Goal: Find contact information: Find contact information

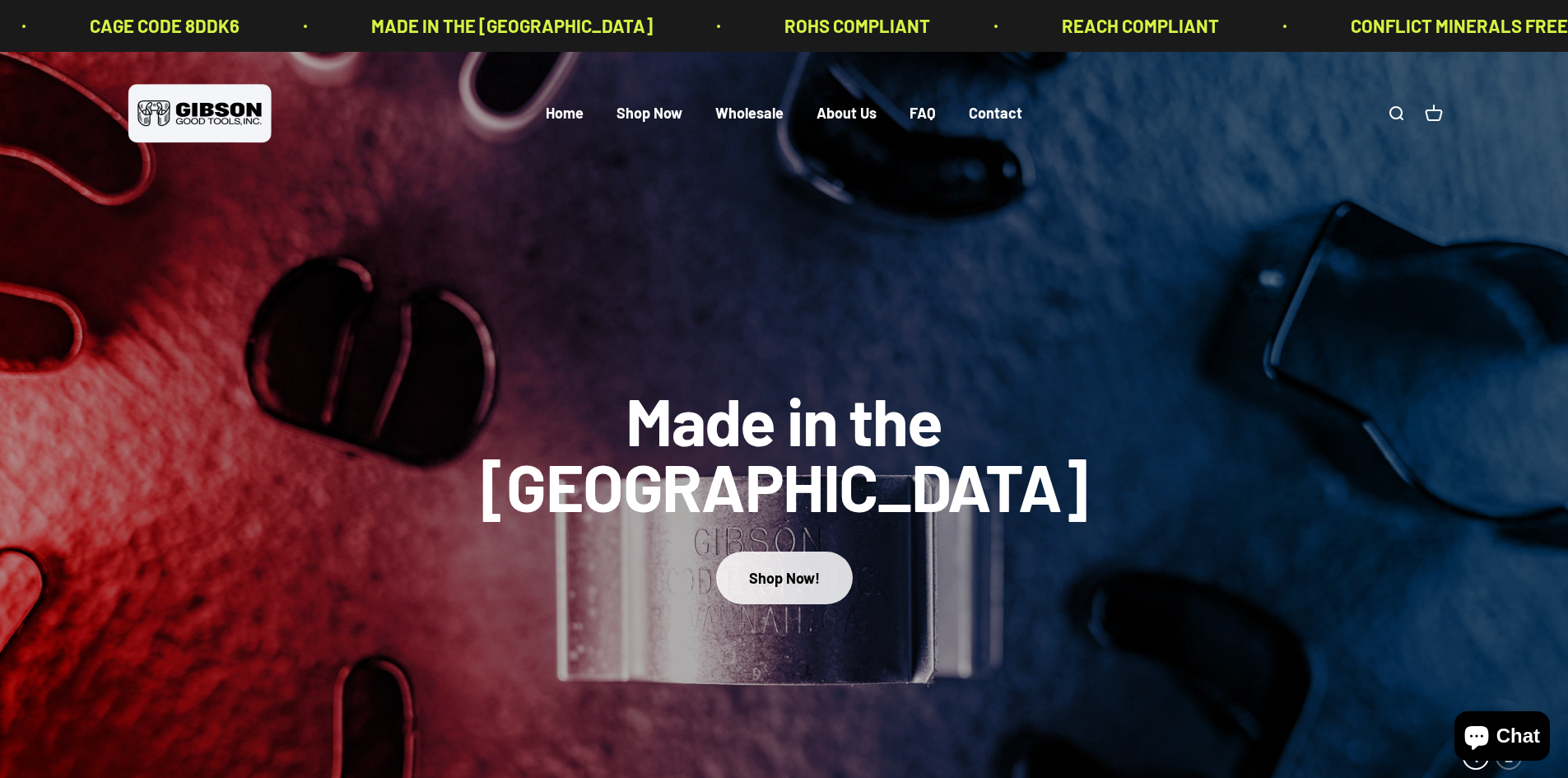
click at [787, 566] on div "Shop Now!" at bounding box center [784, 578] width 70 height 23
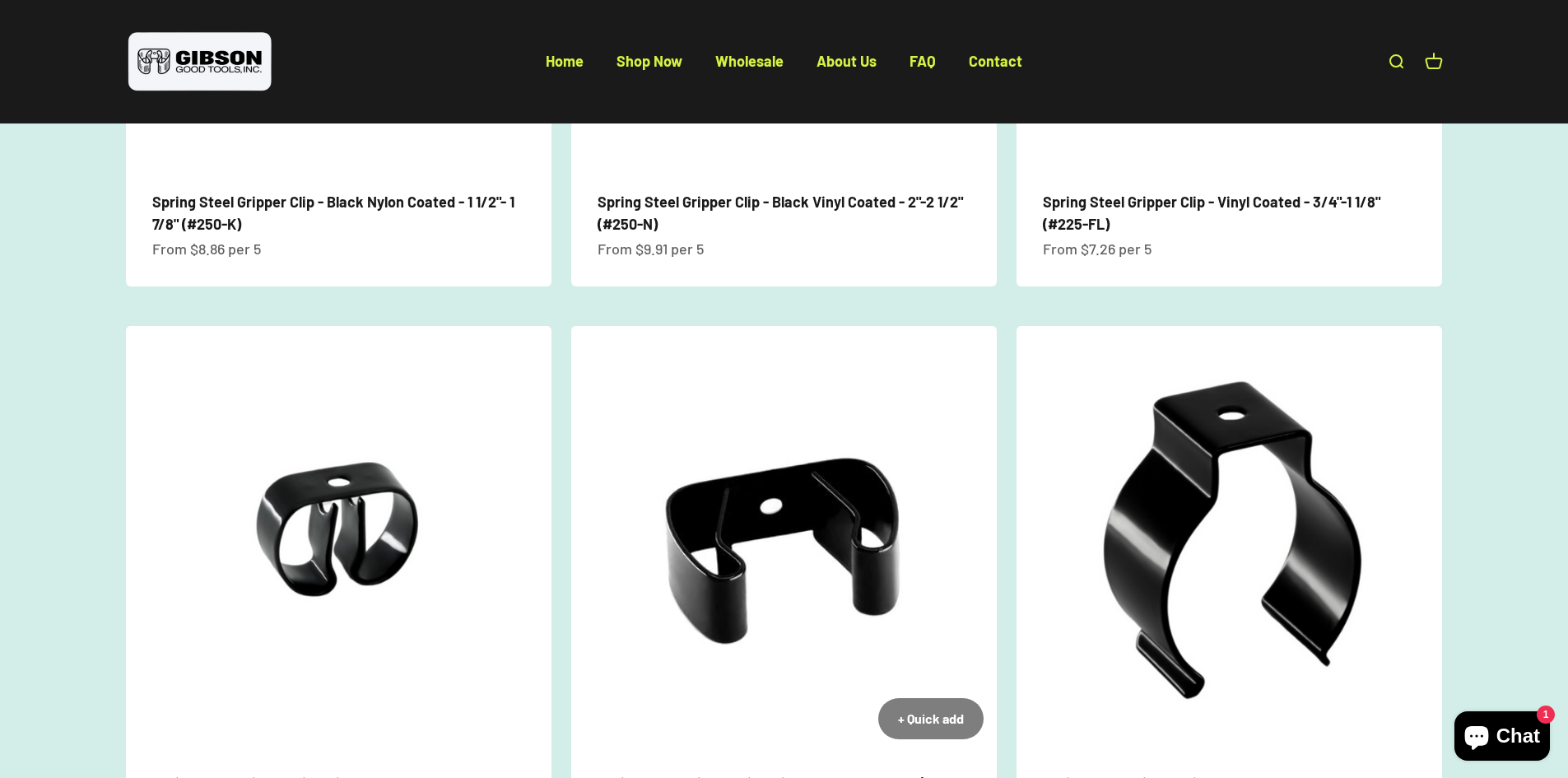
scroll to position [1070, 0]
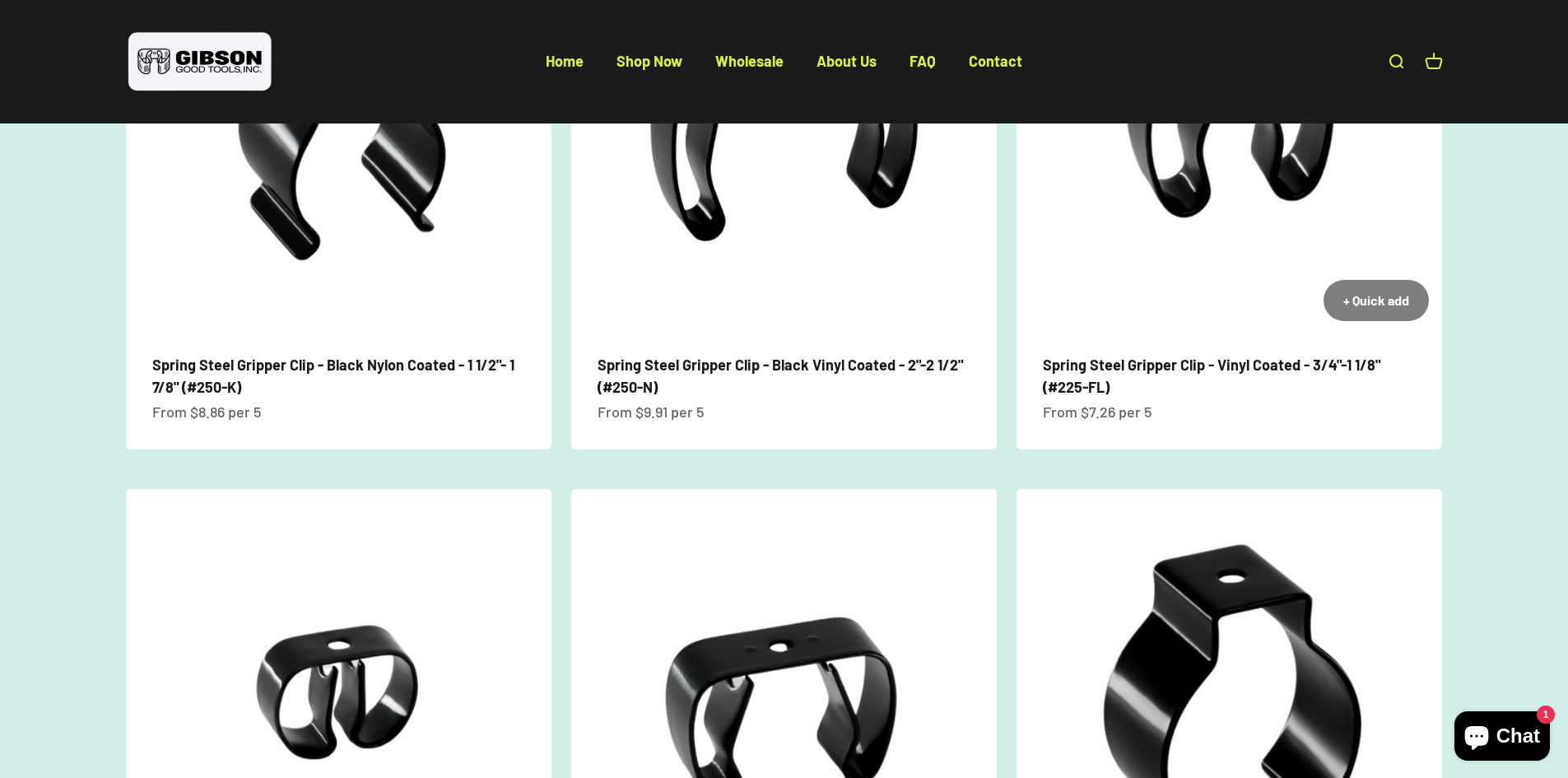
click at [1184, 378] on span "Spring Steel Gripper Clip - Vinyl Coated - 3/4"-1 1/8" (#225-FL)" at bounding box center [1230, 375] width 373 height 44
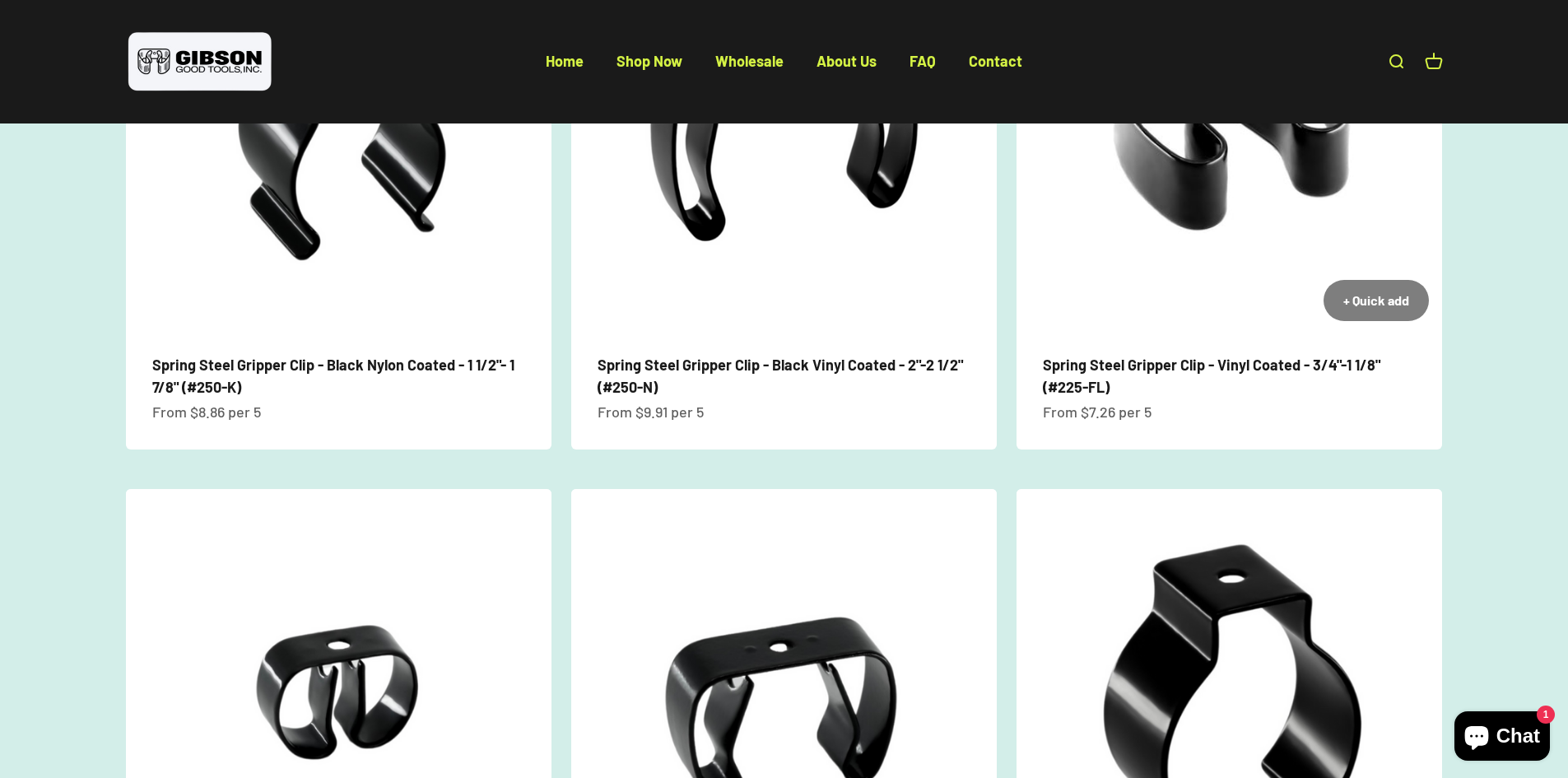
click at [1252, 247] on img at bounding box center [1229, 120] width 425 height 425
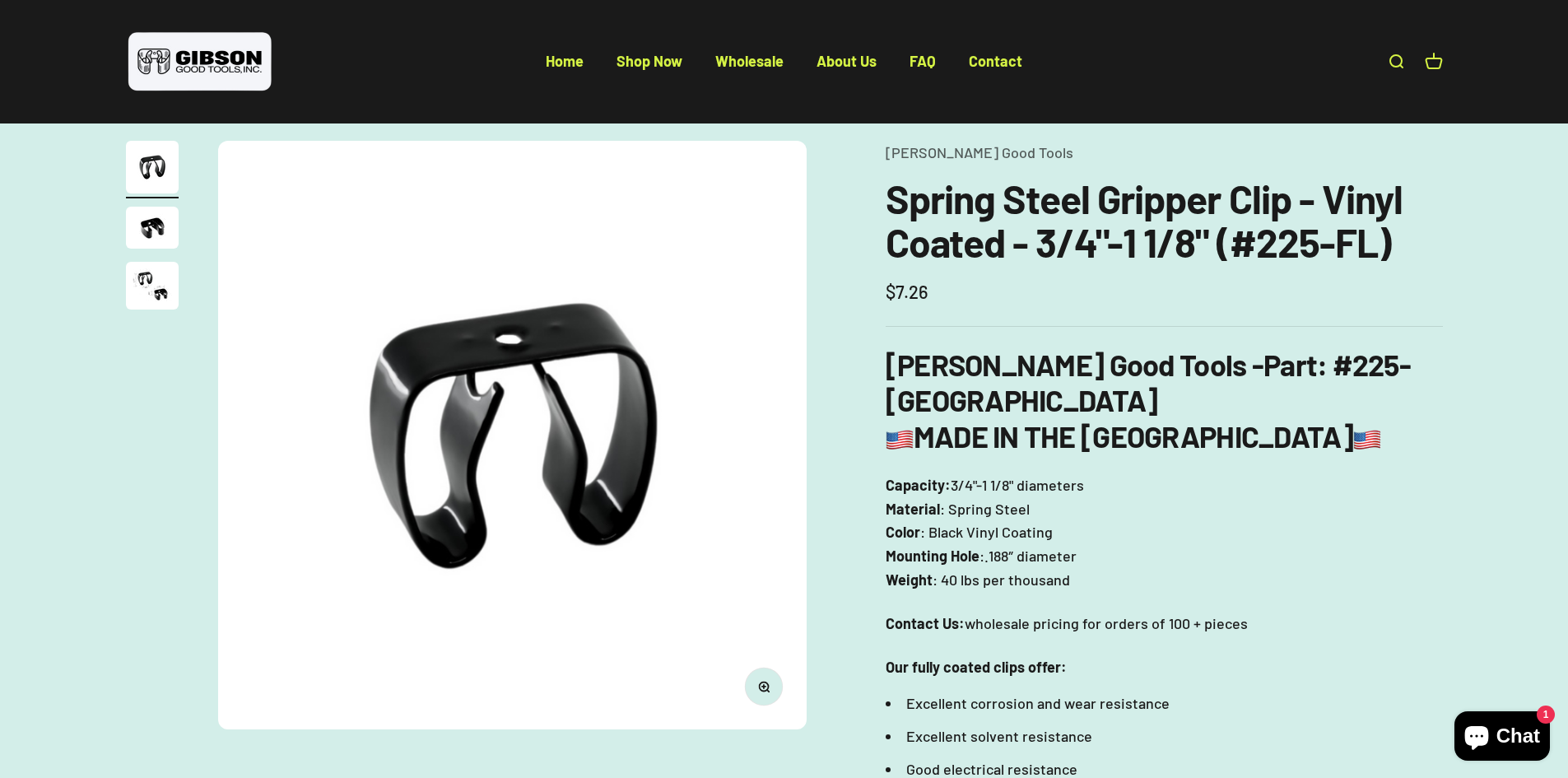
scroll to position [82, 0]
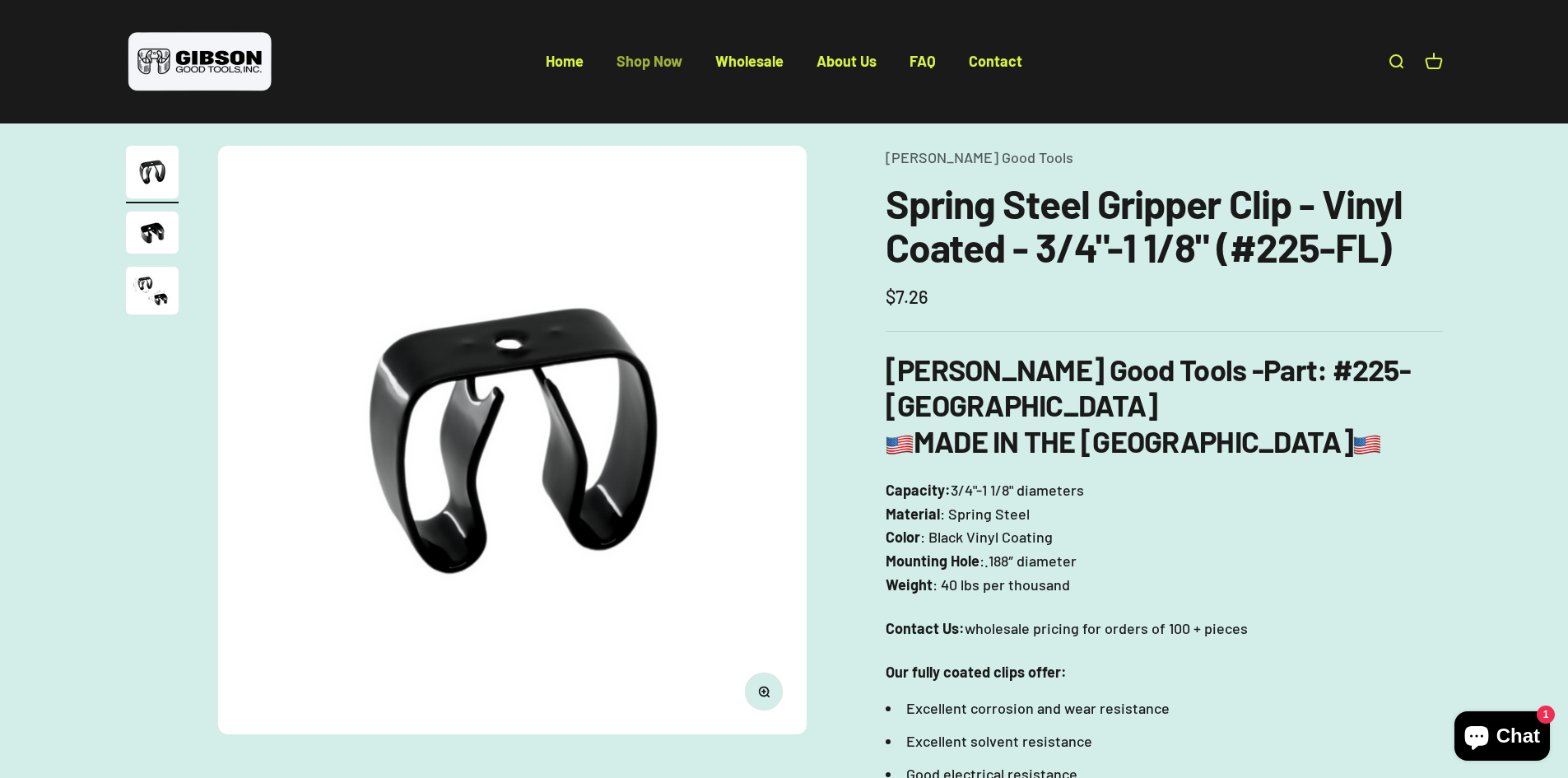
click at [644, 68] on link "Shop Now" at bounding box center [649, 61] width 65 height 19
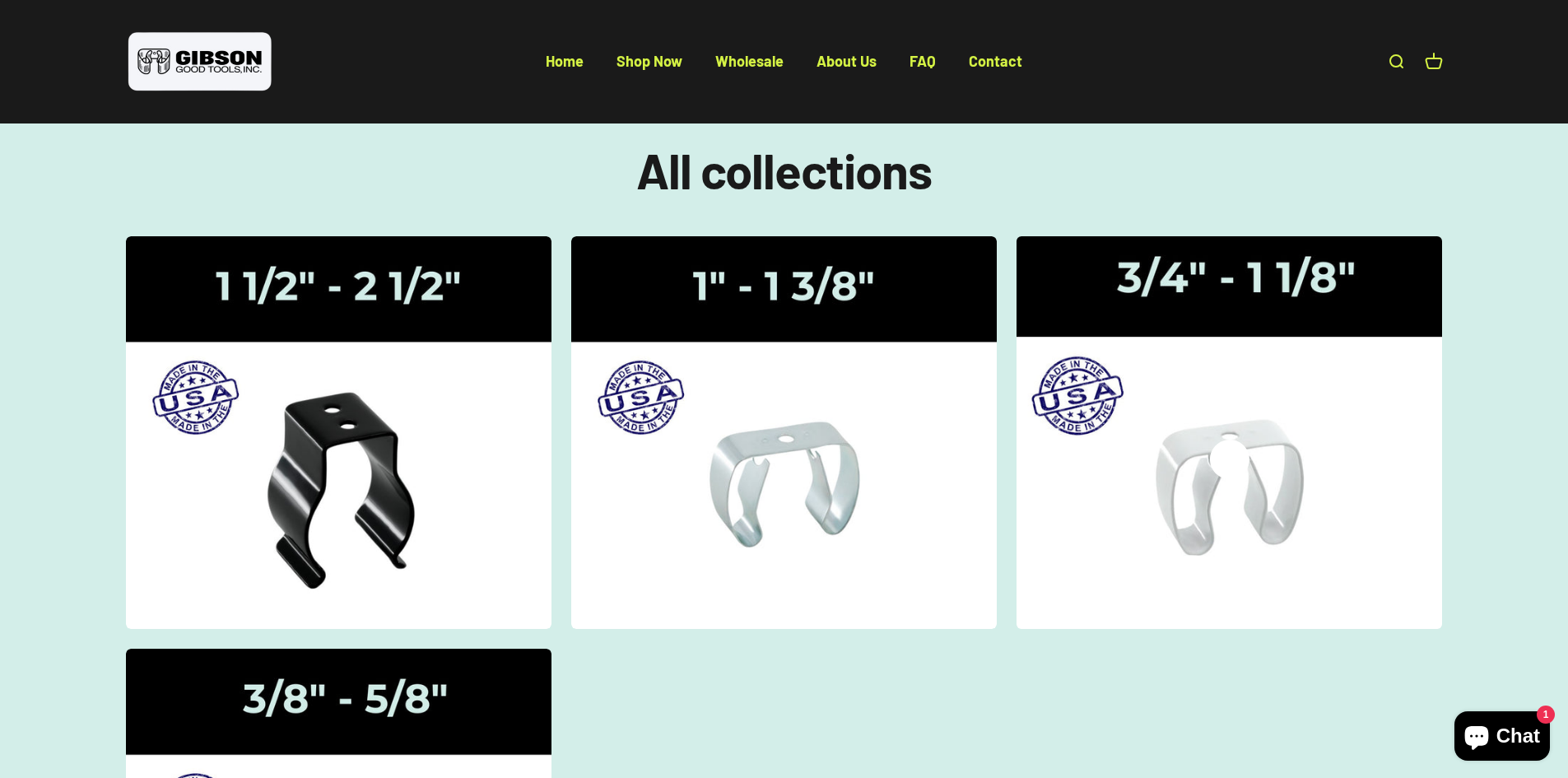
scroll to position [82, 0]
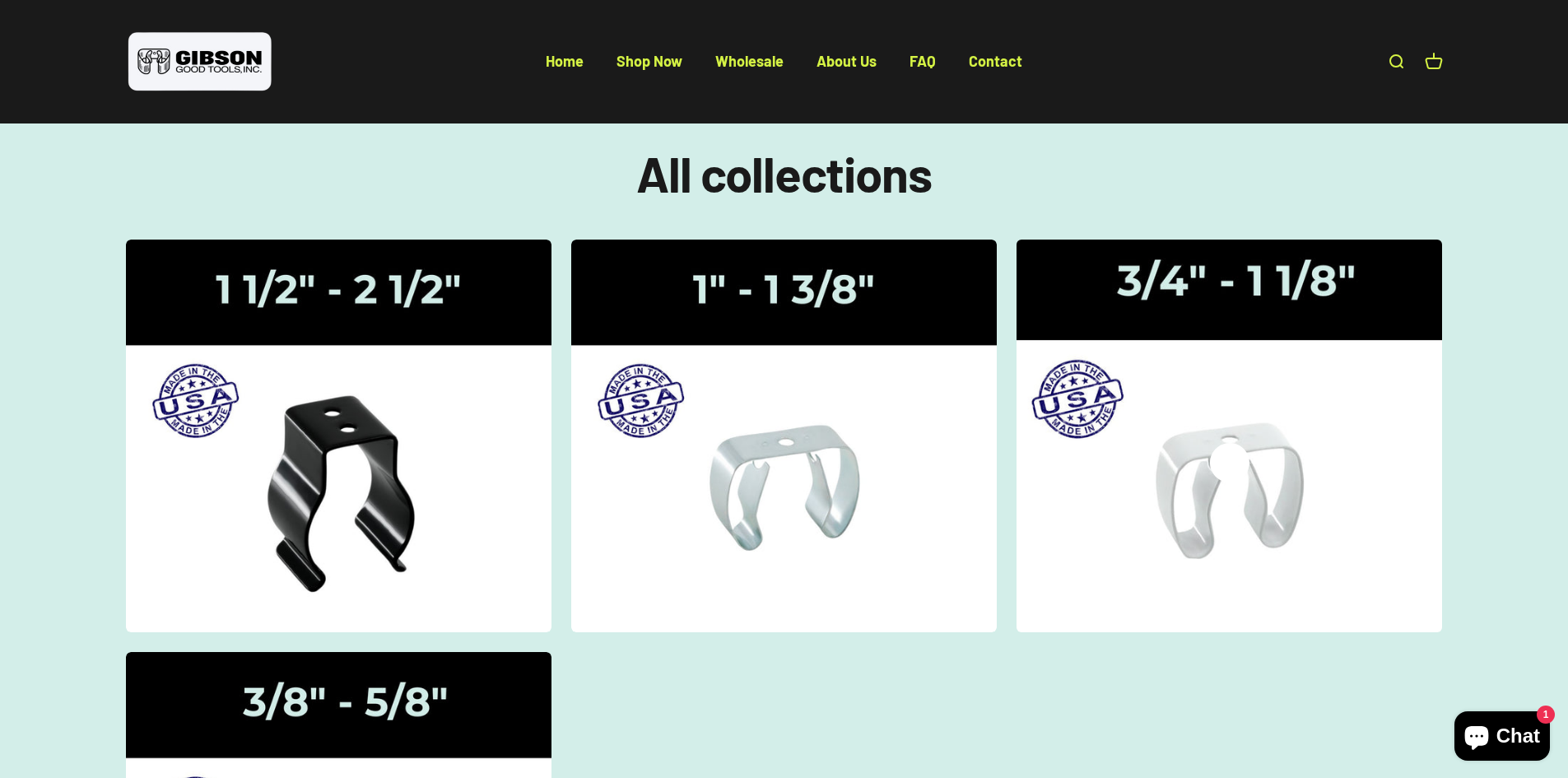
click at [1265, 418] on img at bounding box center [1230, 435] width 452 height 416
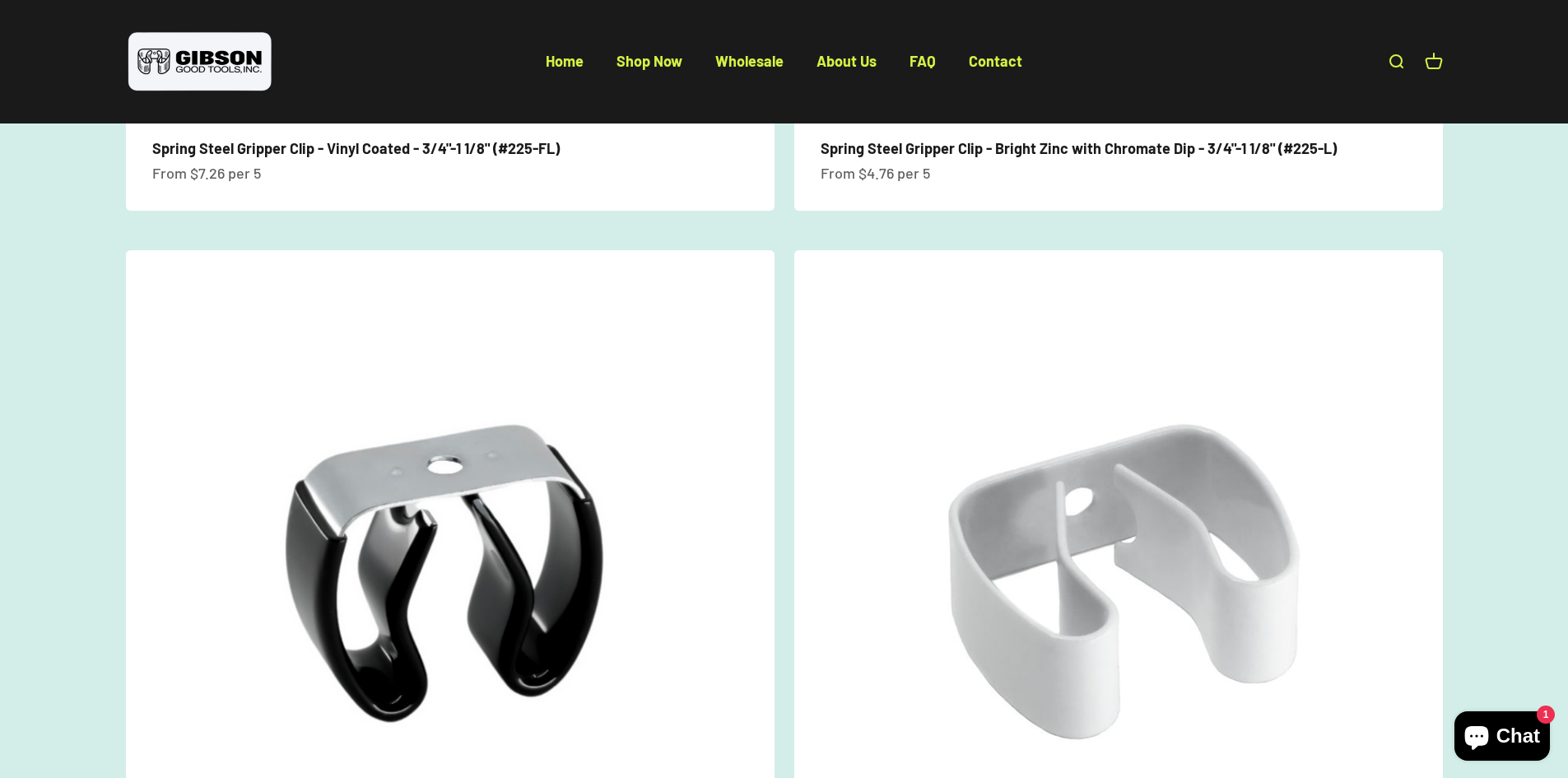
scroll to position [1234, 0]
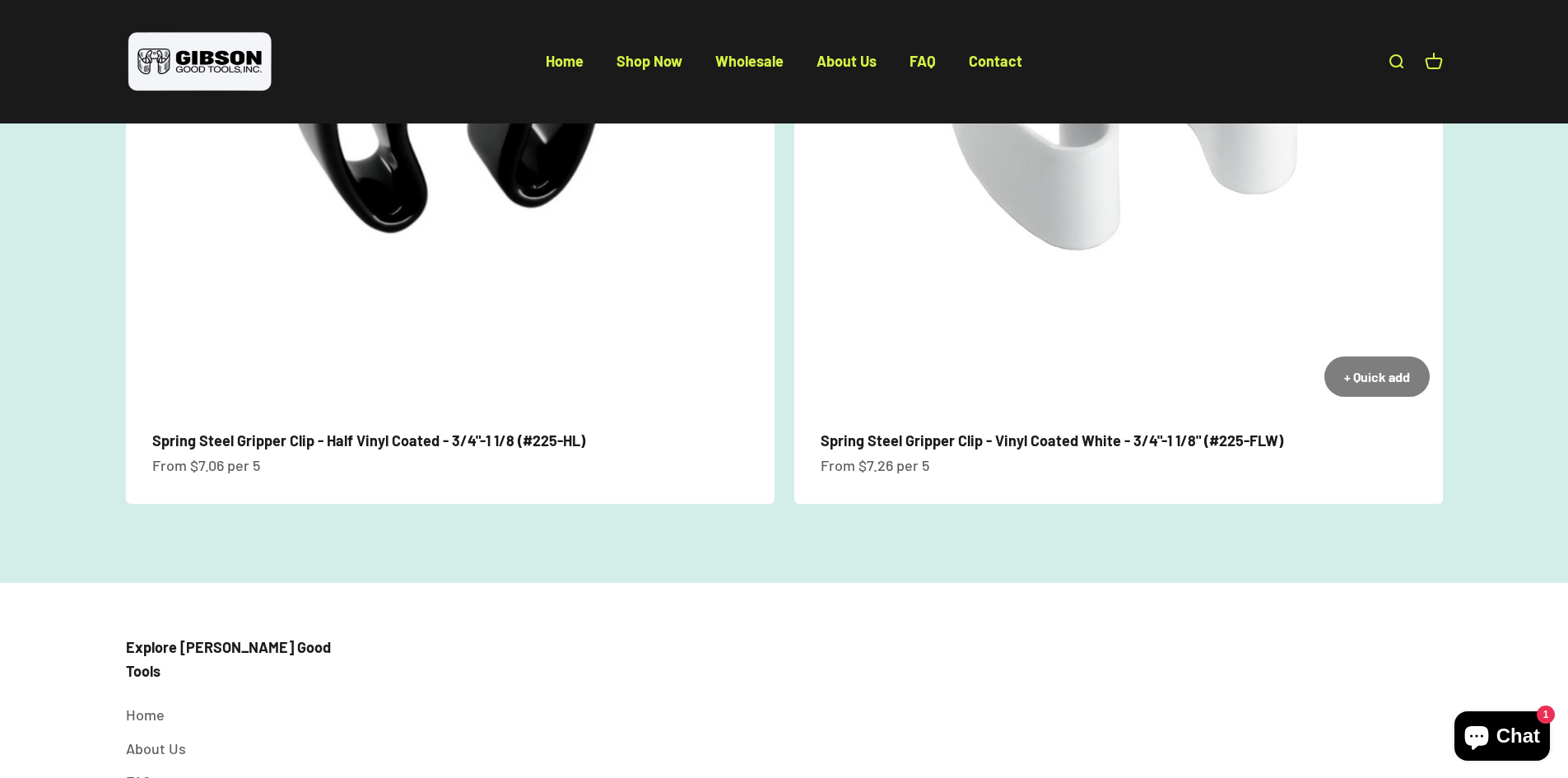
click at [1113, 356] on img at bounding box center [1119, 86] width 649 height 649
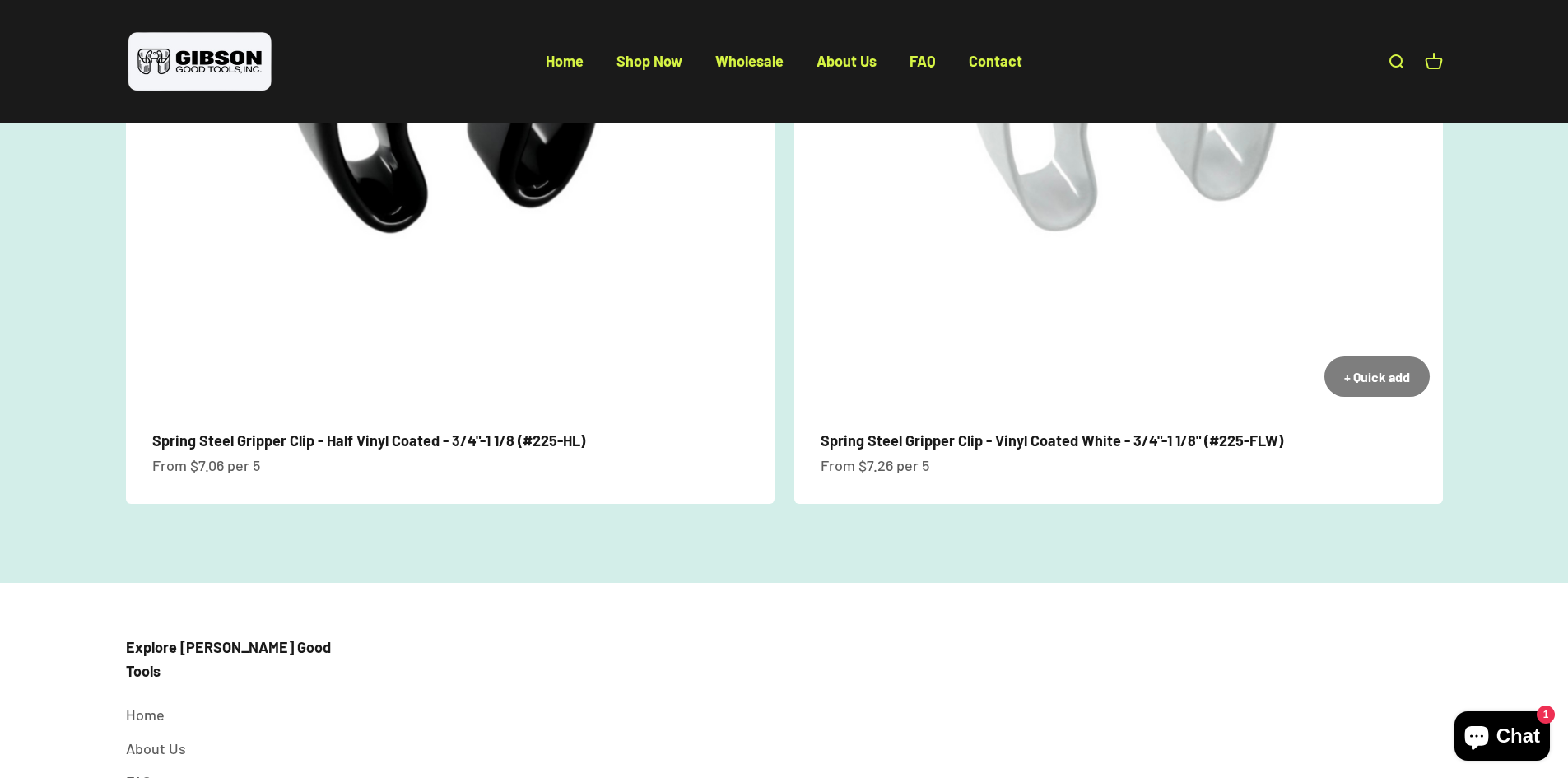
click at [1194, 436] on link "Spring Steel Gripper Clip - Vinyl Coated White - 3/4"-1 1/8" (#225-FLW)" at bounding box center [1052, 440] width 462 height 19
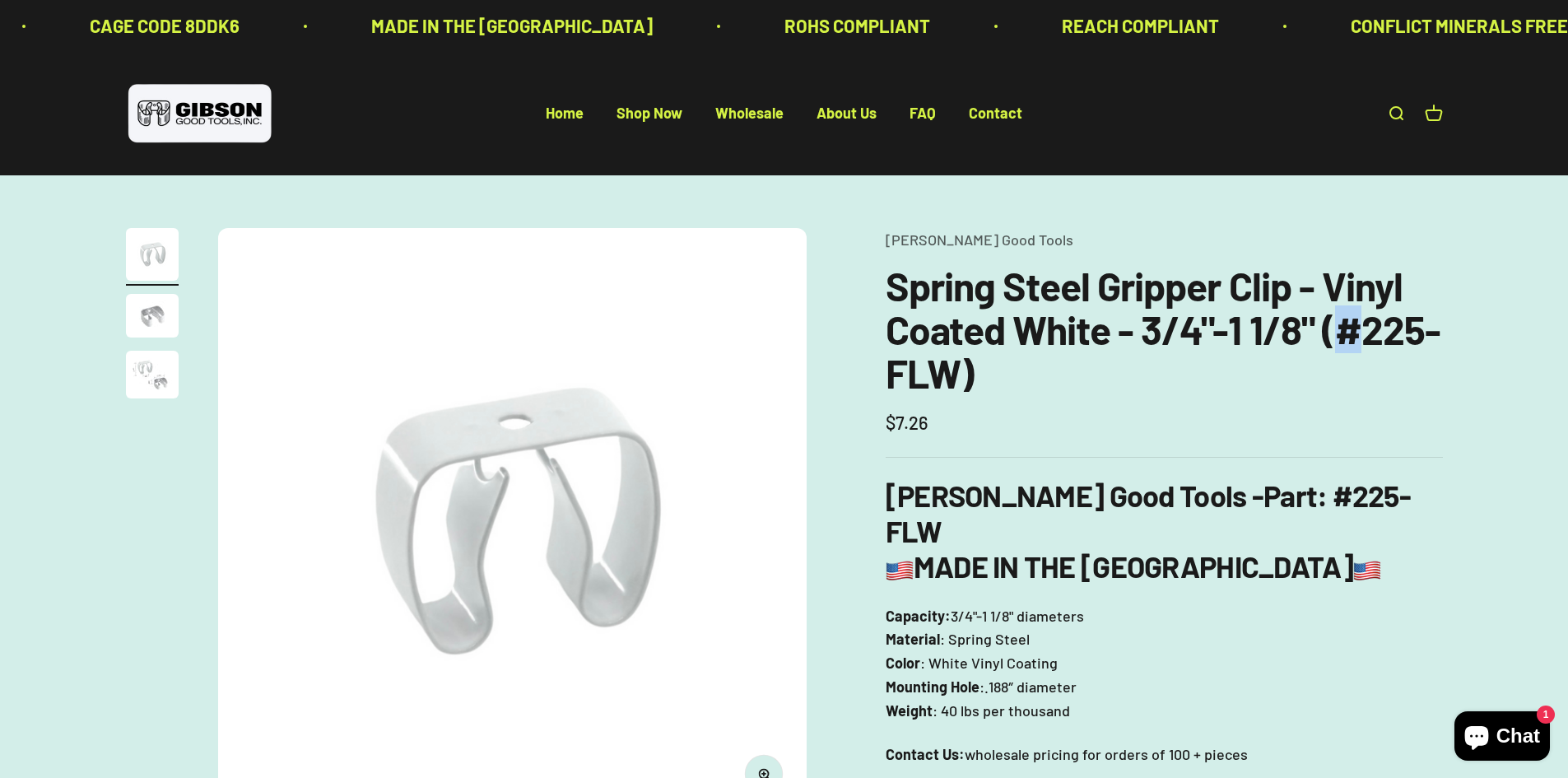
drag, startPoint x: 1329, startPoint y: 336, endPoint x: 1364, endPoint y: 334, distance: 35.1
click at [1364, 334] on h1 "Spring Steel Gripper Clip - Vinyl Coated White - 3/4"-1 1/8" (#225-FLW)" at bounding box center [1164, 328] width 557 height 130
click at [1357, 489] on h3 "Gibson Good Tools - Part : #225-FLW MADE IN THE USA" at bounding box center [1164, 530] width 557 height 107
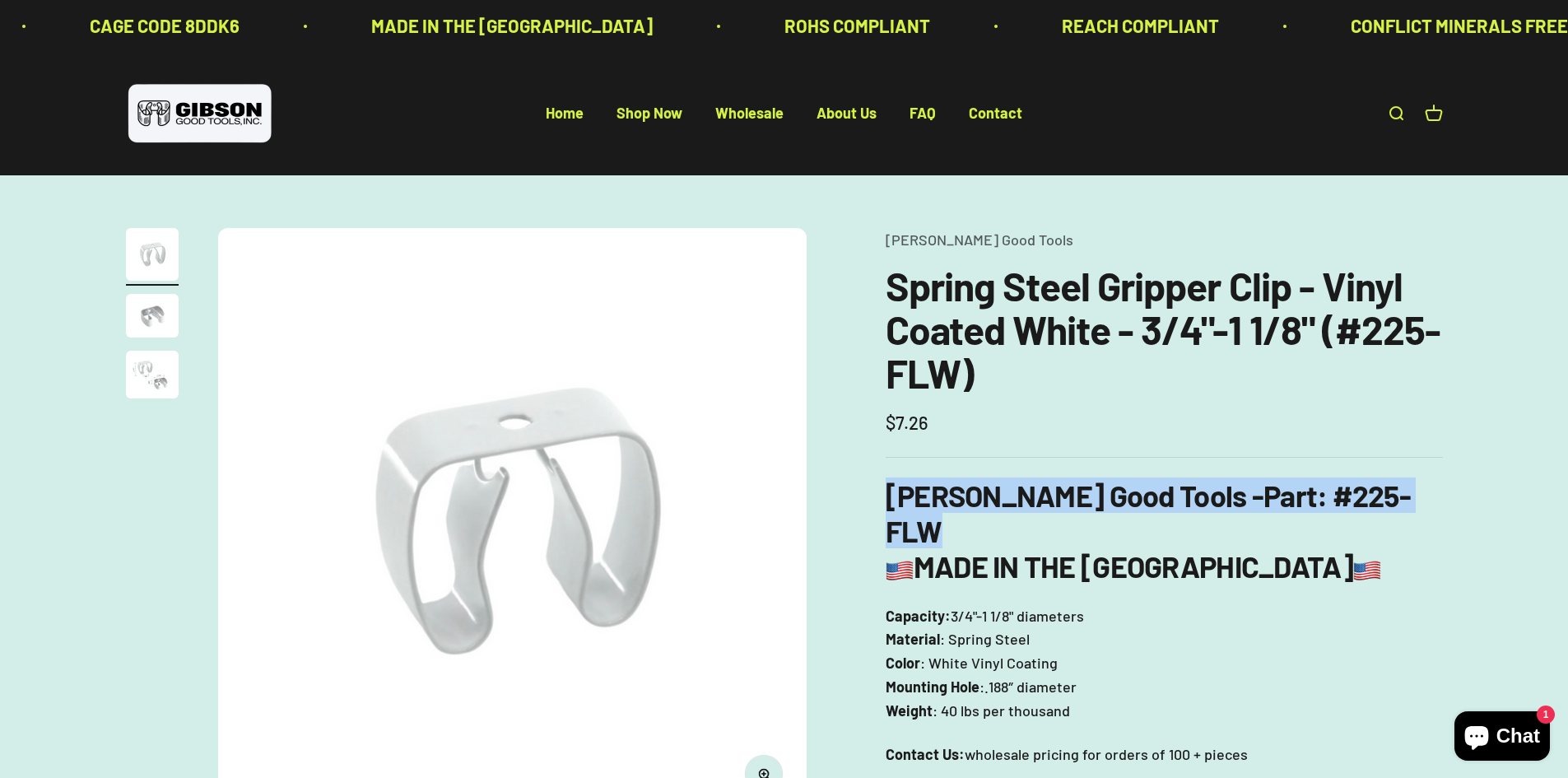
drag, startPoint x: 1310, startPoint y: 491, endPoint x: 885, endPoint y: 501, distance: 425.1
click at [885, 501] on div "Zoom Go to item 1 Go to item 2 Go to item 3 Gibson Good Tools Spring Steel Grip…" at bounding box center [784, 769] width 1317 height 1083
copy h3 "Gibson Good Tools - Part : #225-FLW"
click at [1443, 483] on div "Zoom Go to item 1 Go to item 2 Go to item 3 Gibson Good Tools Spring Steel Grip…" at bounding box center [784, 769] width 1568 height 1189
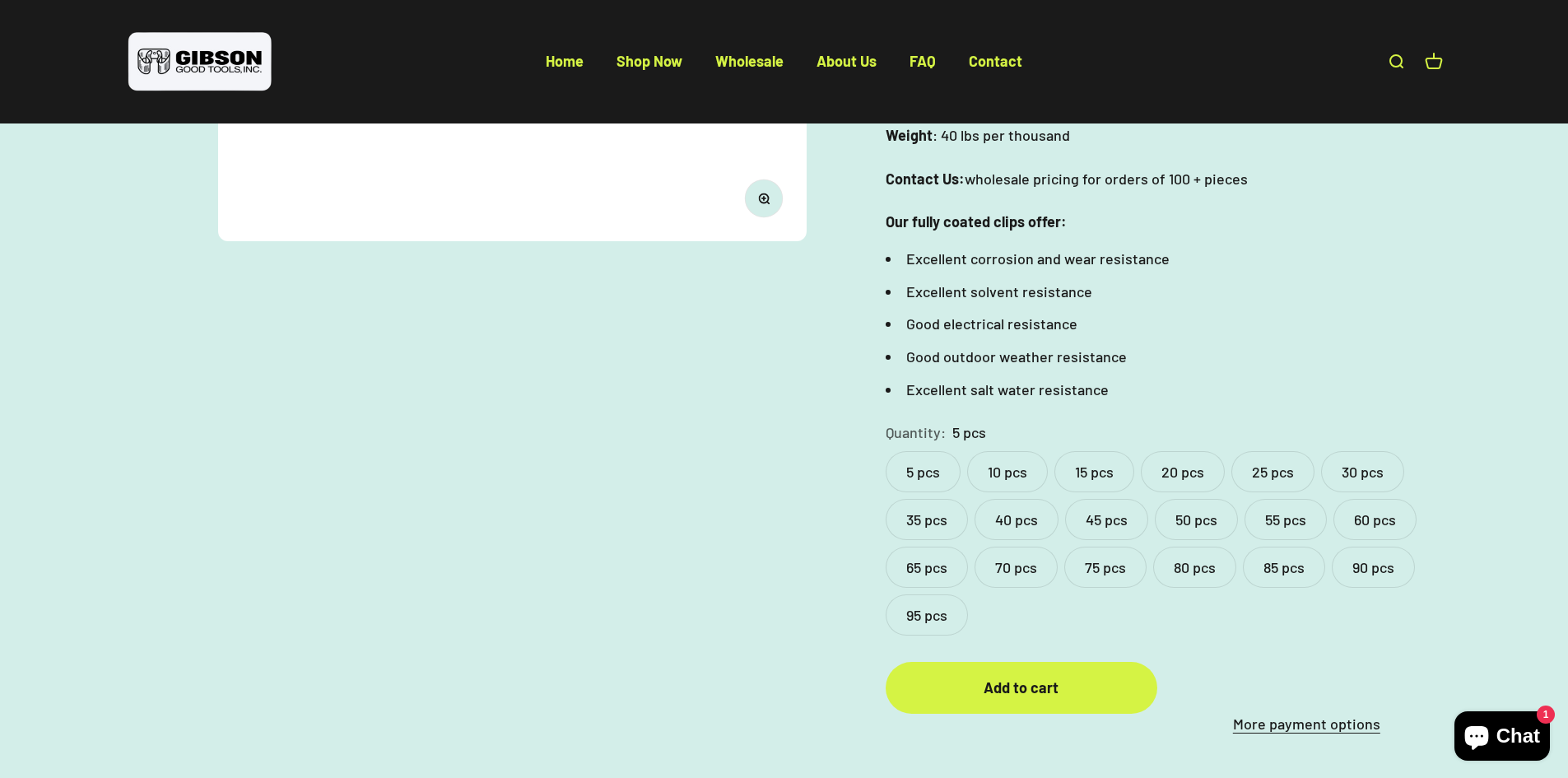
scroll to position [577, 0]
click at [1374, 451] on label "30 pcs" at bounding box center [1363, 471] width 83 height 41
click at [1020, 498] on label "40 pcs" at bounding box center [1017, 519] width 84 height 41
click at [1106, 498] on label "45 pcs" at bounding box center [1107, 519] width 83 height 41
click at [1191, 498] on label "50 pcs" at bounding box center [1197, 519] width 83 height 41
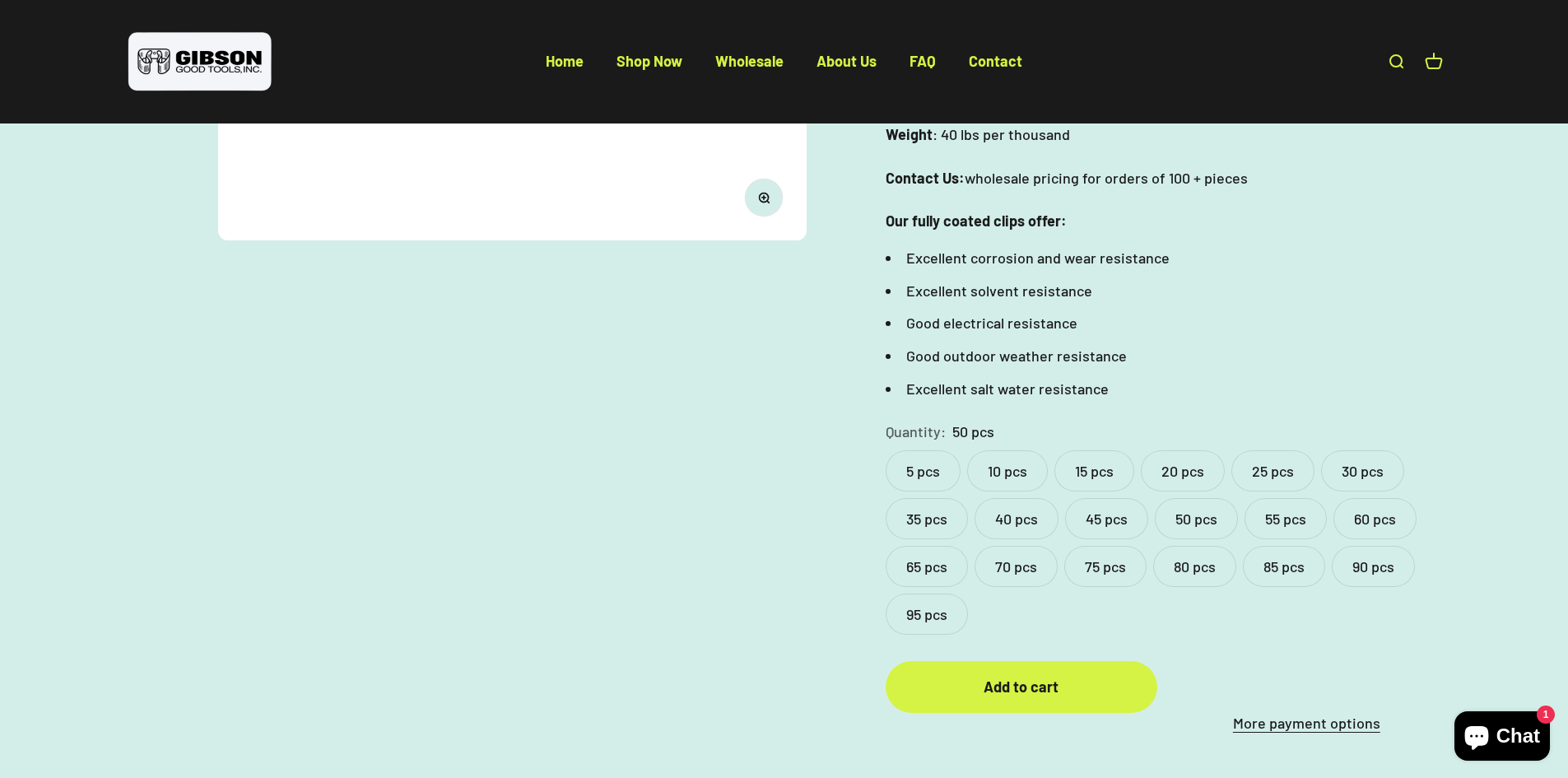
click at [1308, 498] on label "55 pcs" at bounding box center [1285, 519] width 82 height 41
click at [1367, 498] on label "60 pcs" at bounding box center [1374, 519] width 83 height 41
click at [997, 545] on label "70 pcs" at bounding box center [1016, 566] width 83 height 41
click at [935, 545] on label "65 pcs" at bounding box center [927, 566] width 82 height 41
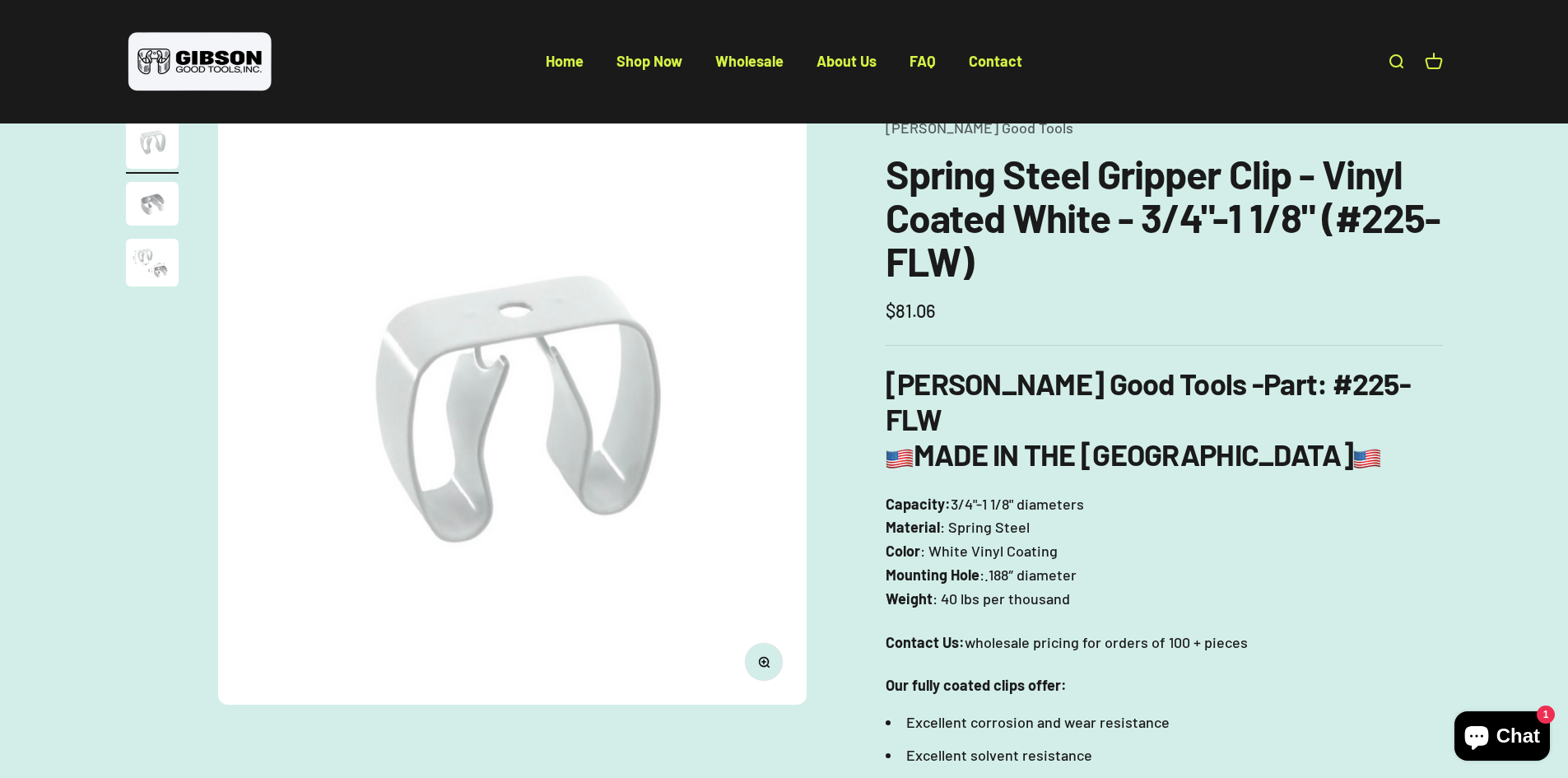
scroll to position [82, 0]
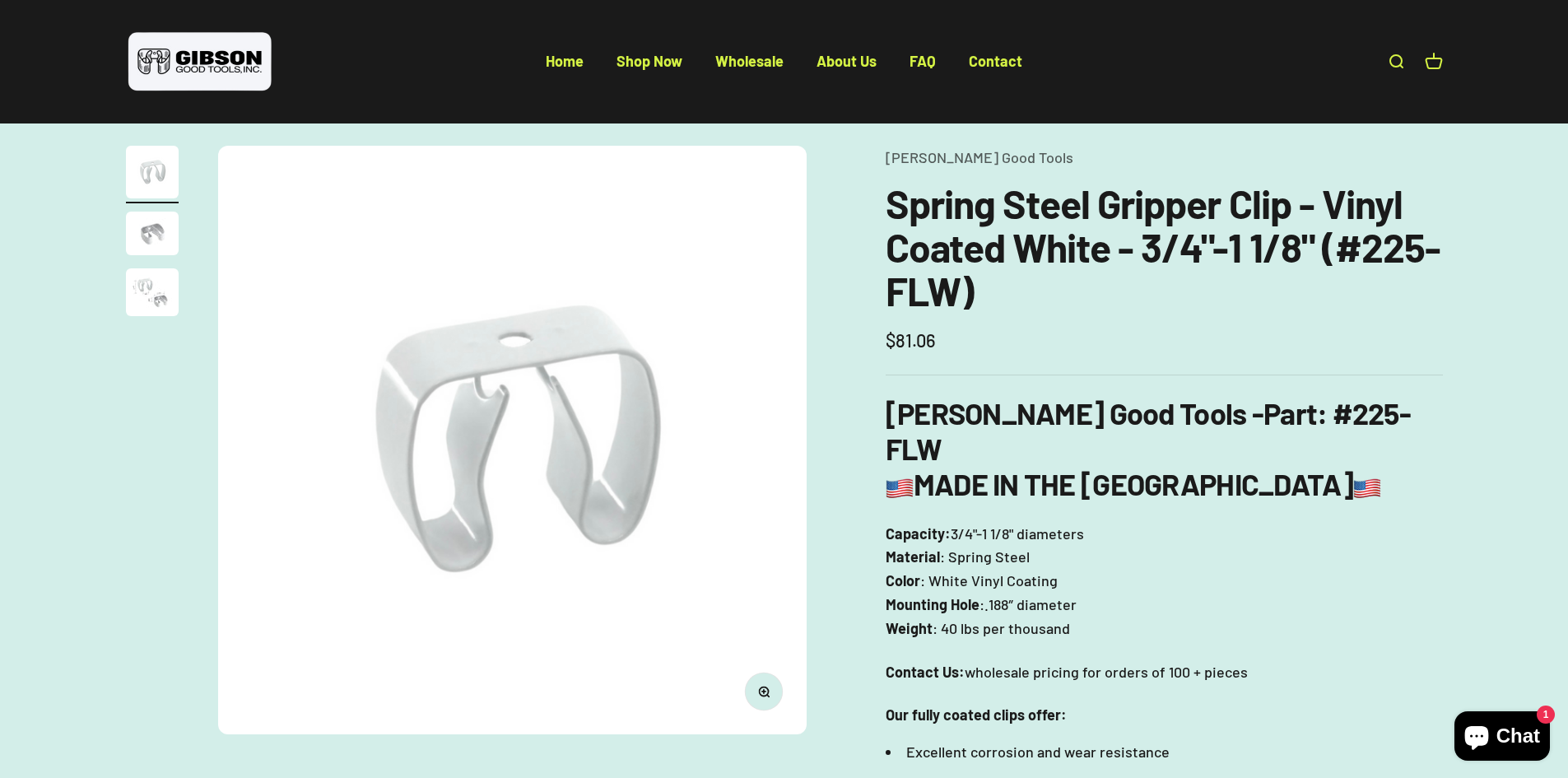
drag, startPoint x: 1109, startPoint y: 442, endPoint x: 1048, endPoint y: 343, distance: 116.3
click at [1048, 343] on div "Sale price $81.06 $0 (/) Sold out Save $-7.26" at bounding box center [1164, 340] width 557 height 28
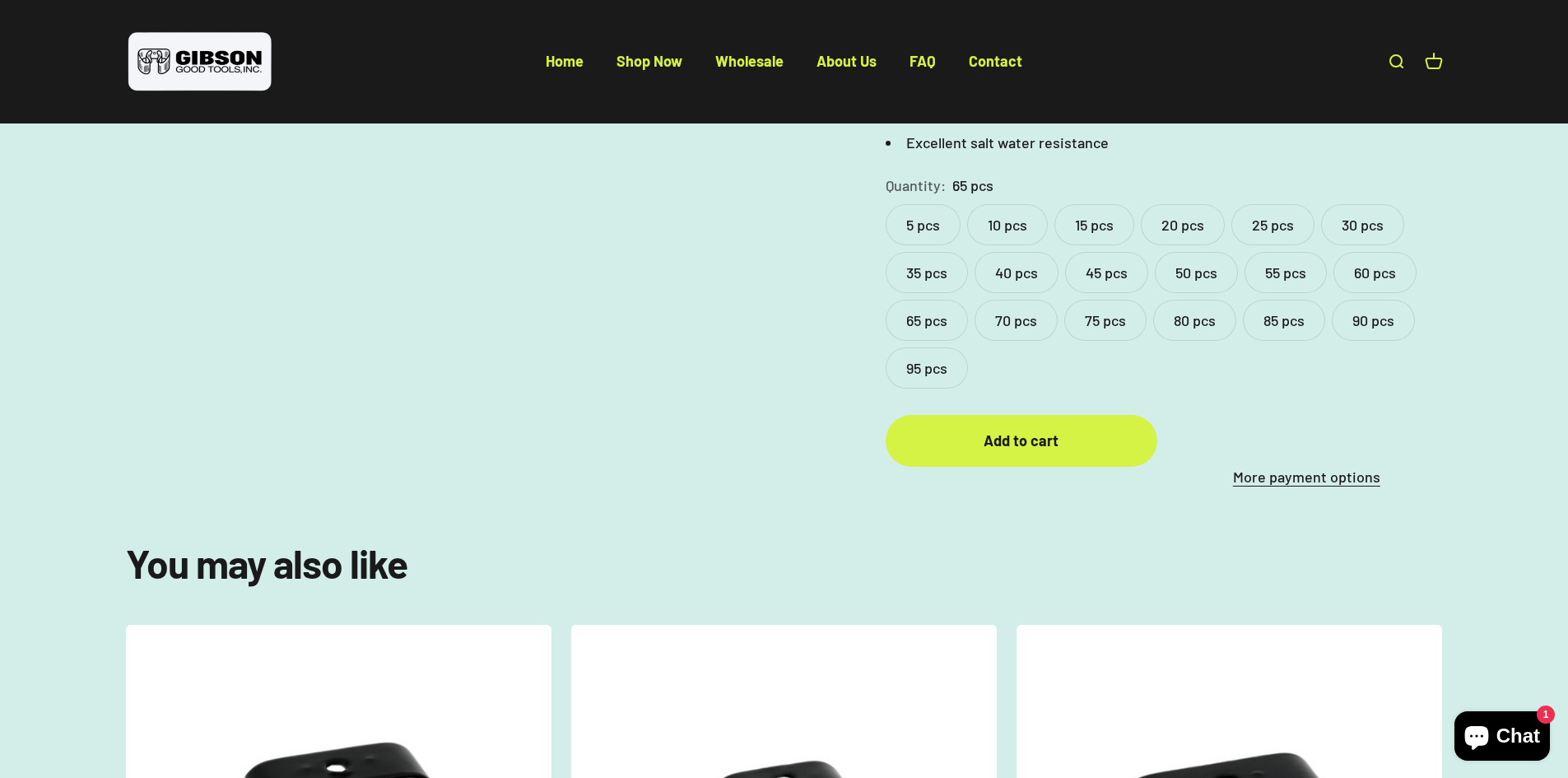
scroll to position [577, 0]
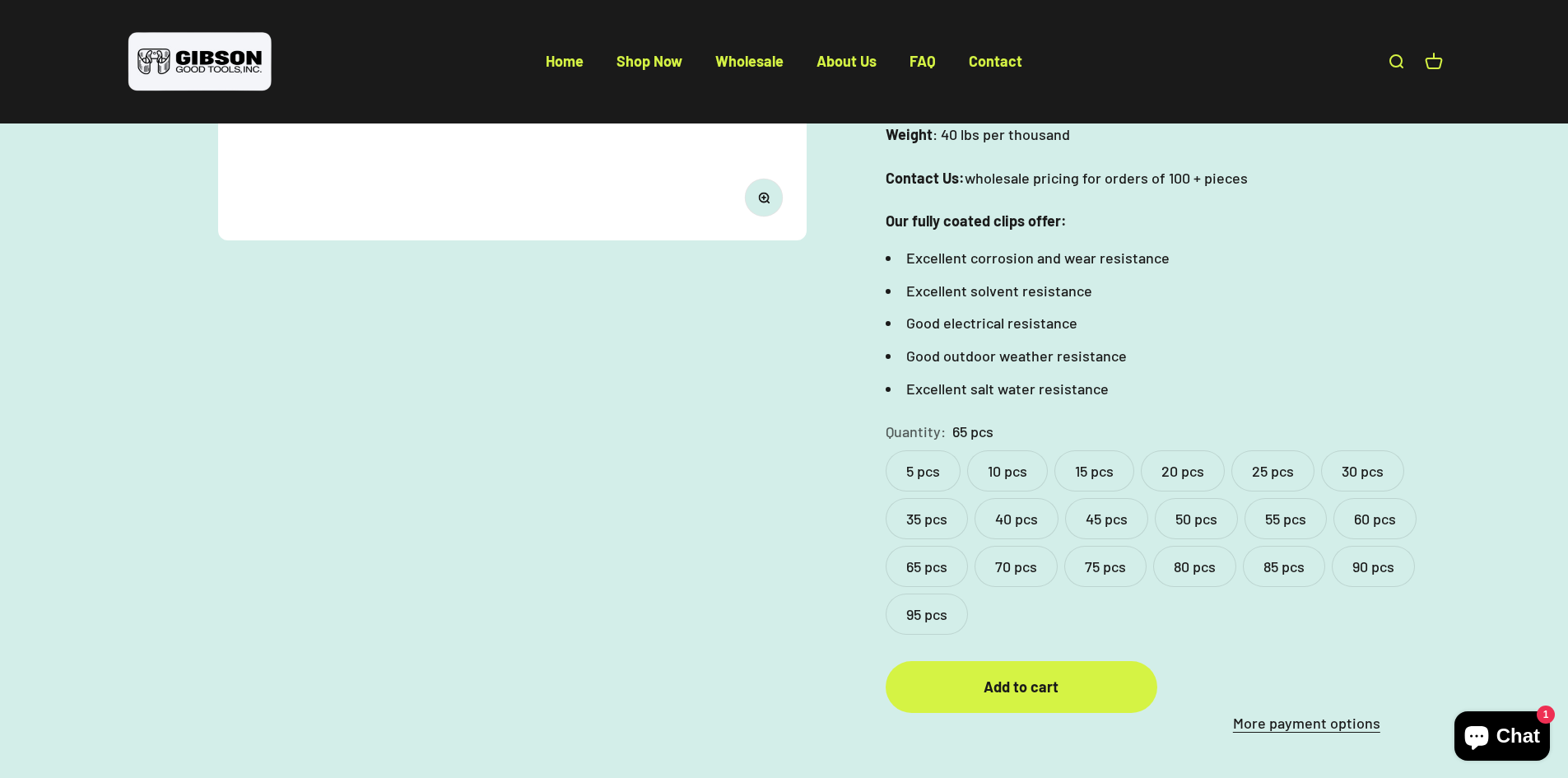
click at [1312, 712] on link "More payment options" at bounding box center [1307, 723] width 272 height 23
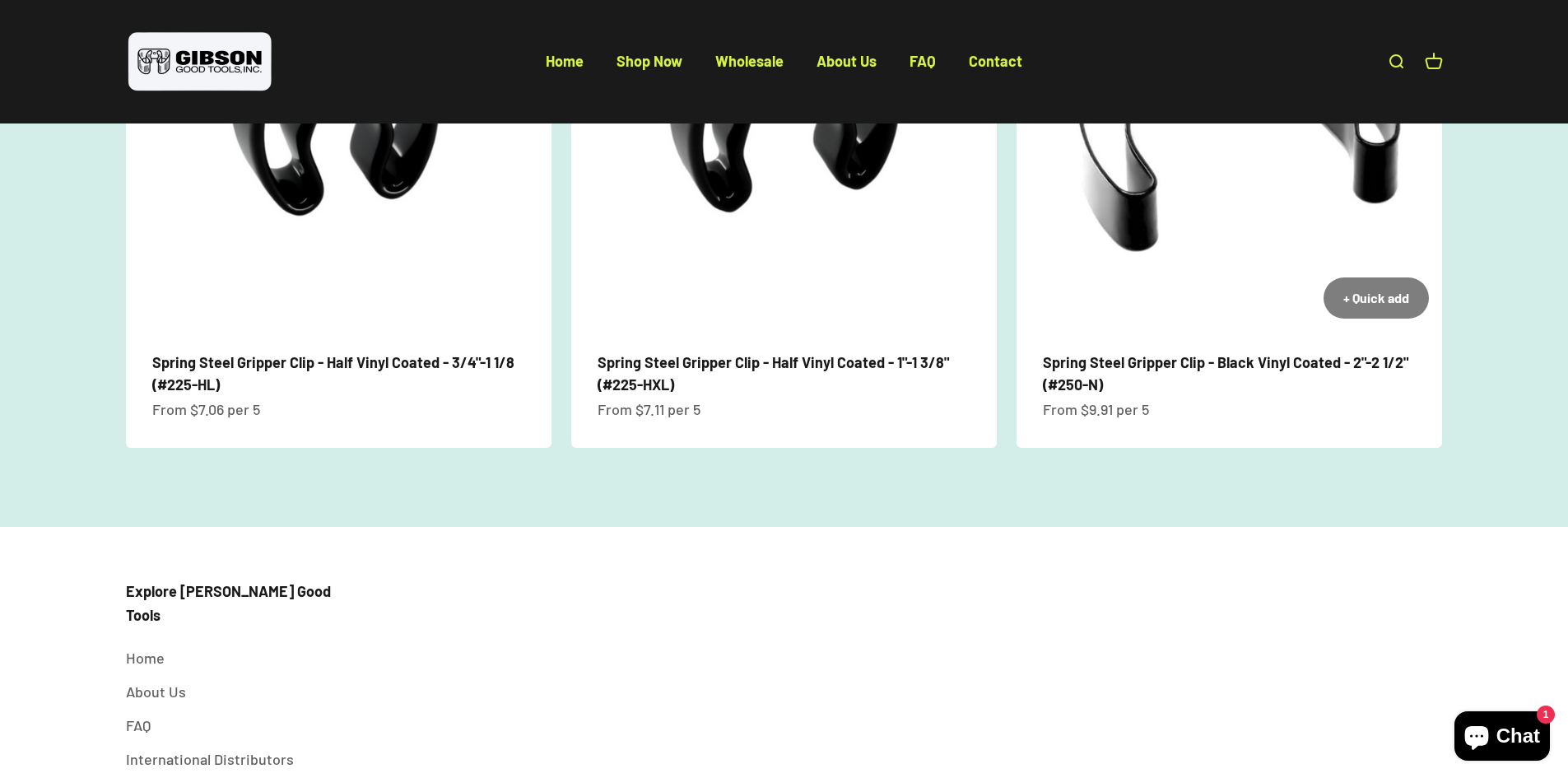
scroll to position [2277, 0]
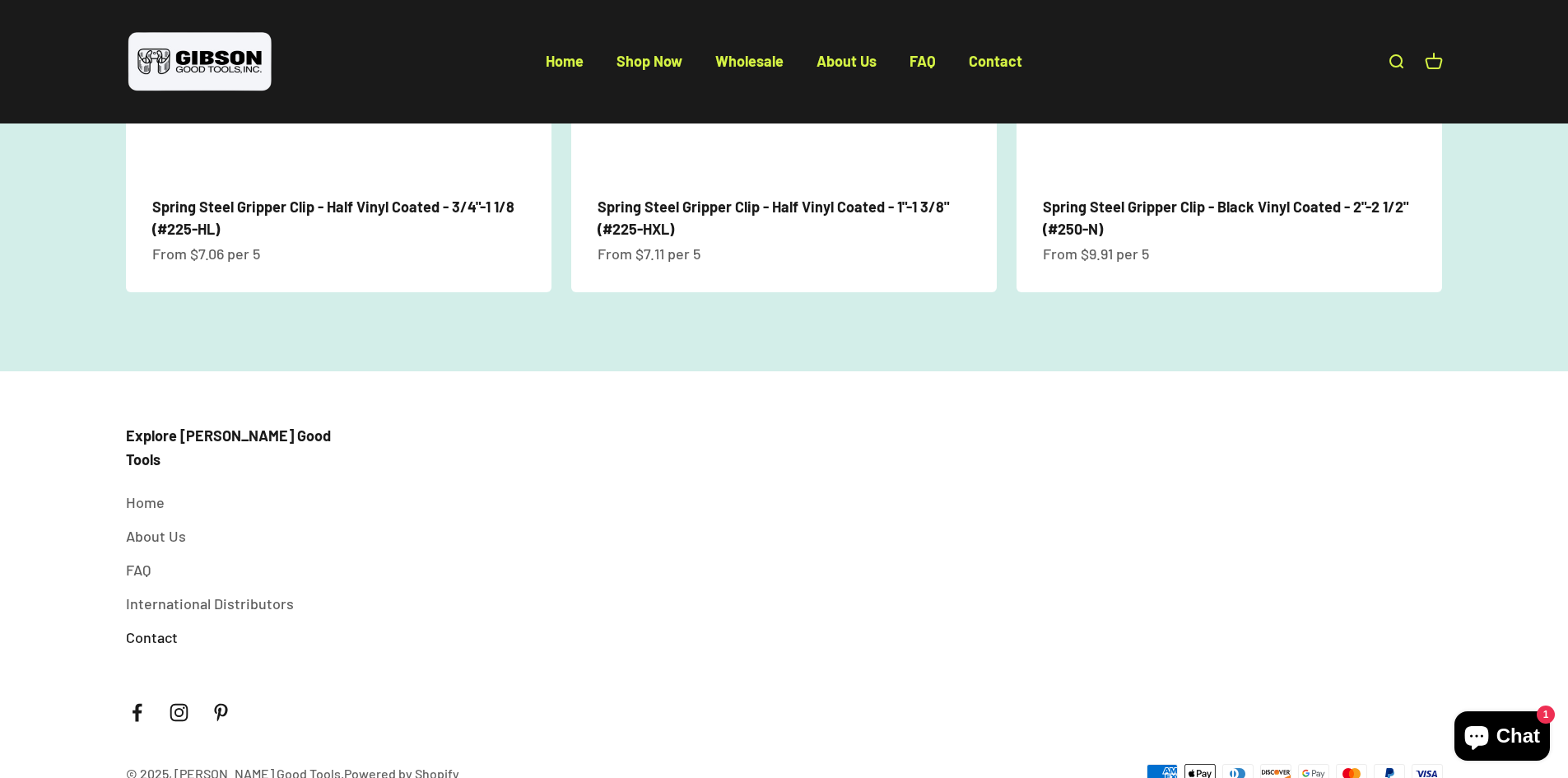
click at [136, 626] on link "Contact" at bounding box center [152, 637] width 52 height 23
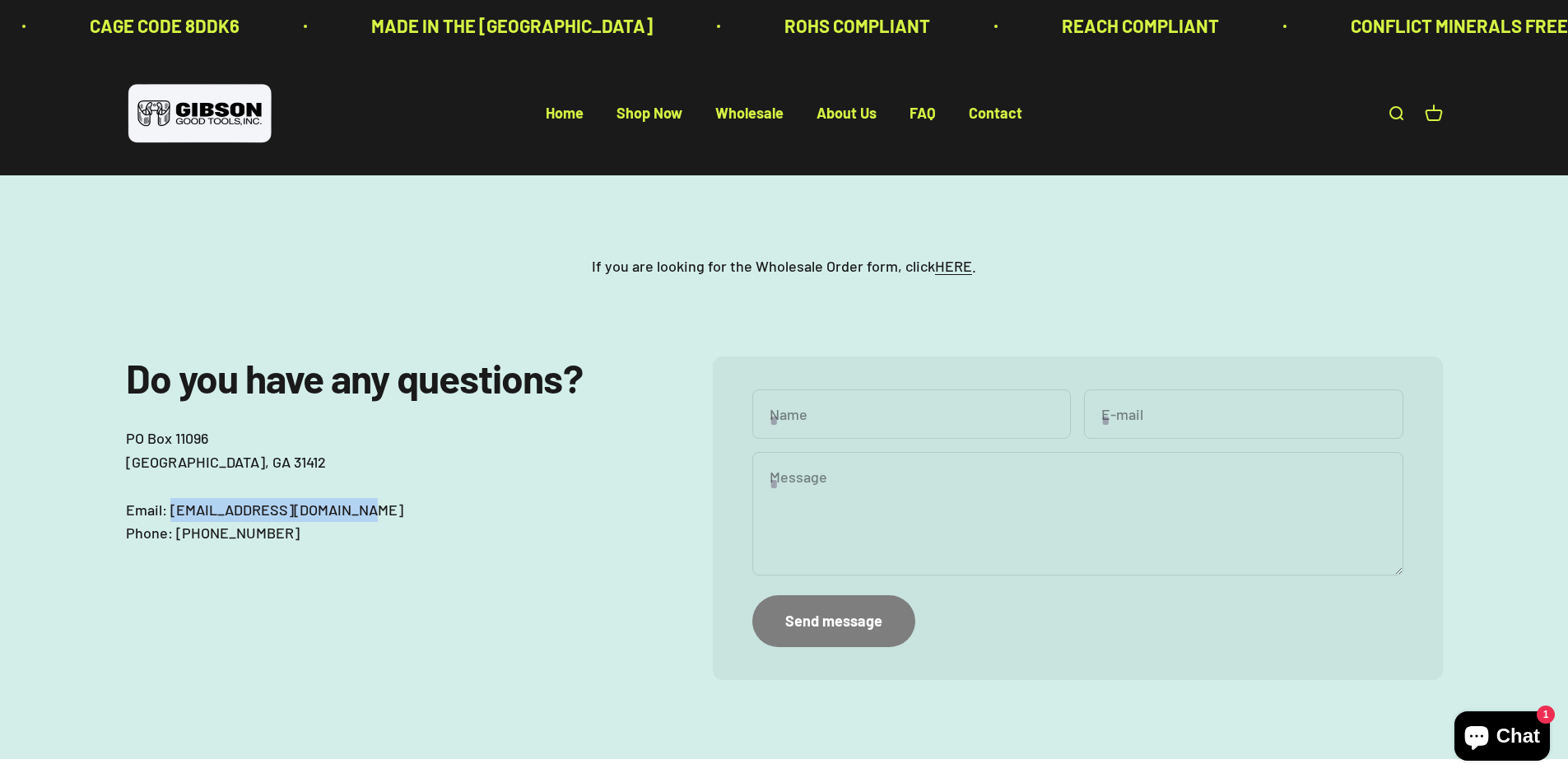
drag, startPoint x: 355, startPoint y: 514, endPoint x: 171, endPoint y: 512, distance: 184.0
click at [171, 512] on p "[GEOGRAPHIC_DATA] Email: [EMAIL_ADDRESS][DOMAIN_NAME] Phone: [PHONE_NUMBER]" at bounding box center [386, 485] width 521 height 118
click at [936, 271] on link "HERE" at bounding box center [954, 266] width 37 height 19
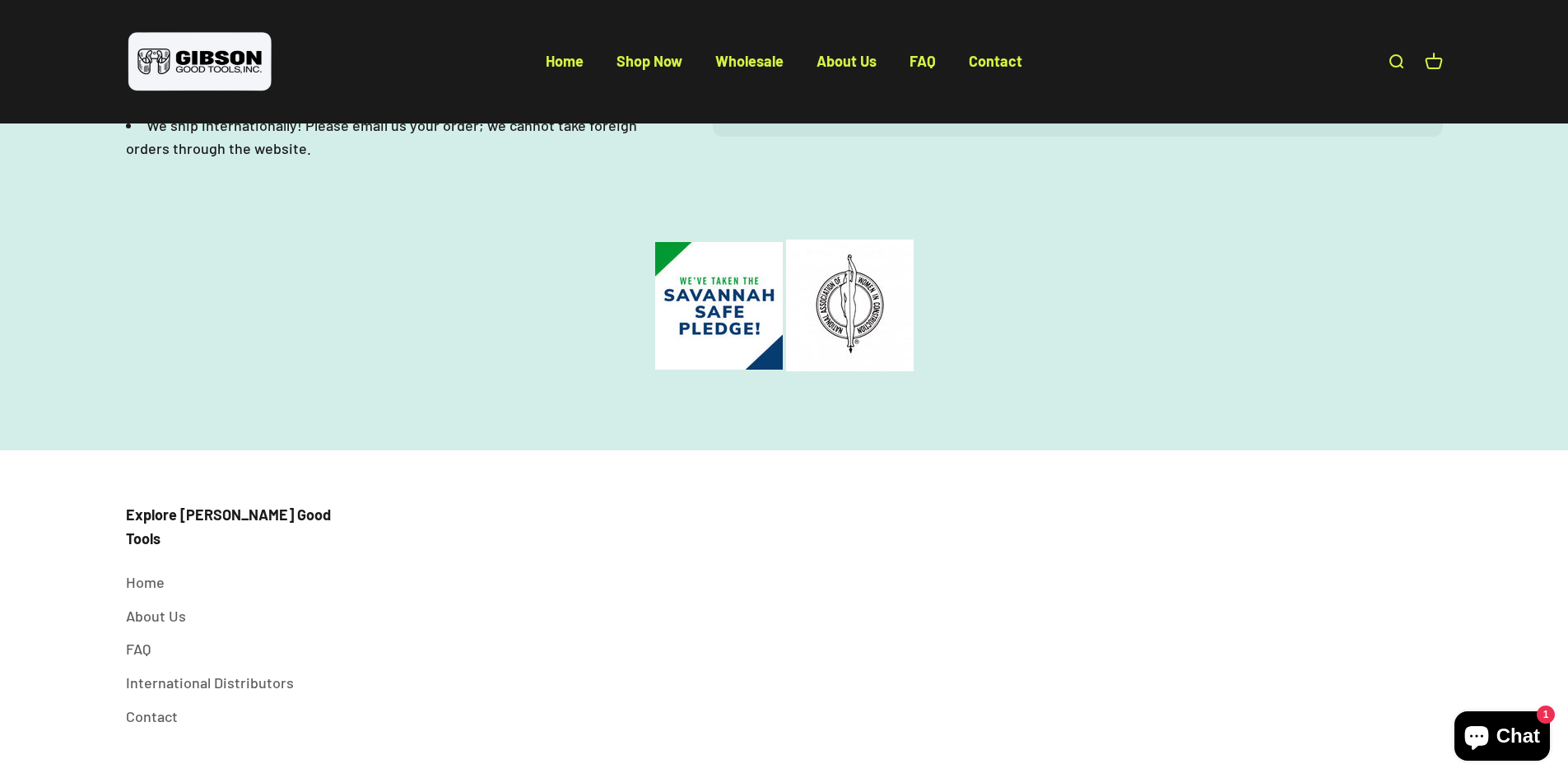
scroll to position [741, 0]
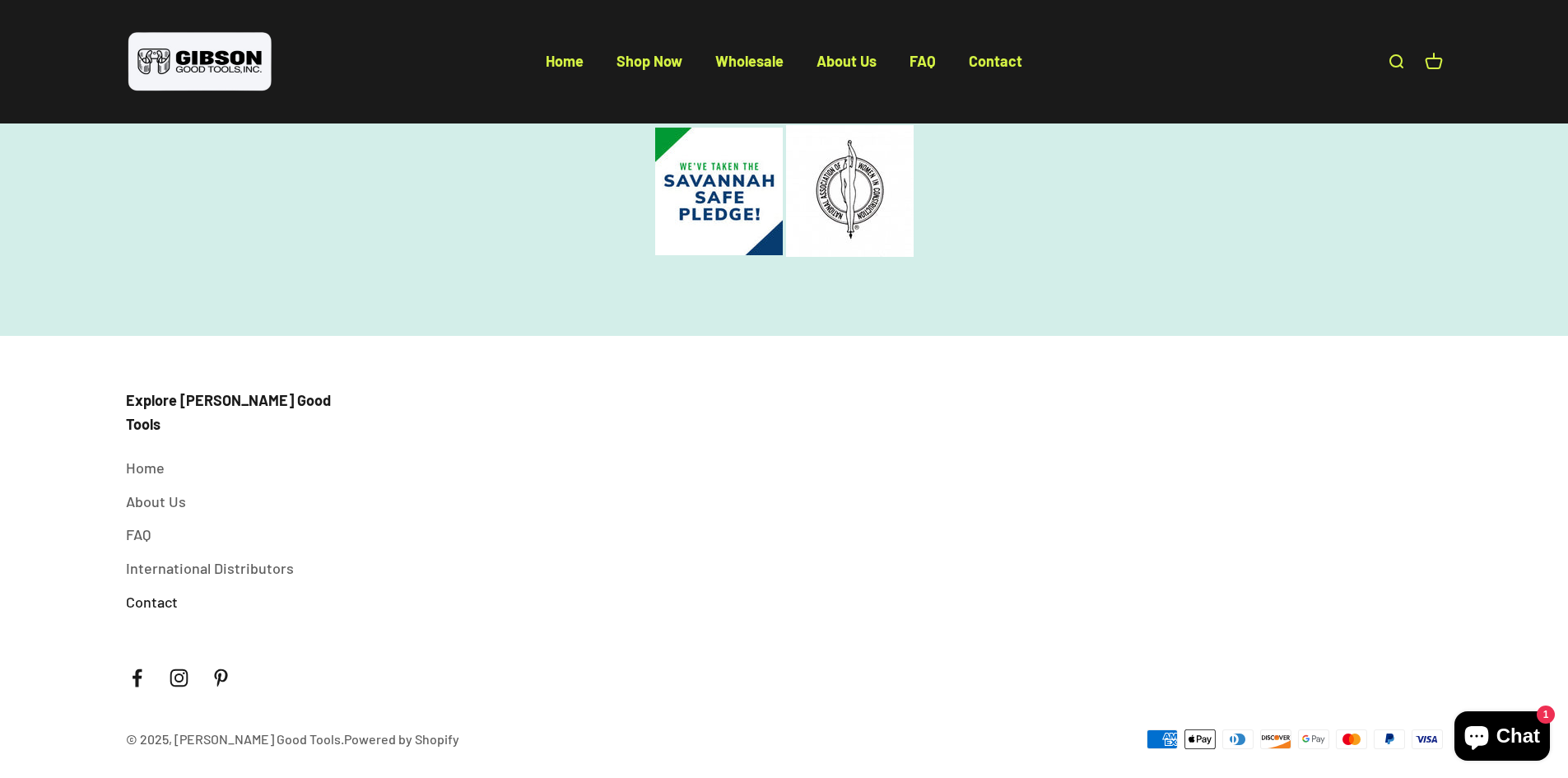
click at [159, 590] on link "Contact" at bounding box center [152, 602] width 52 height 23
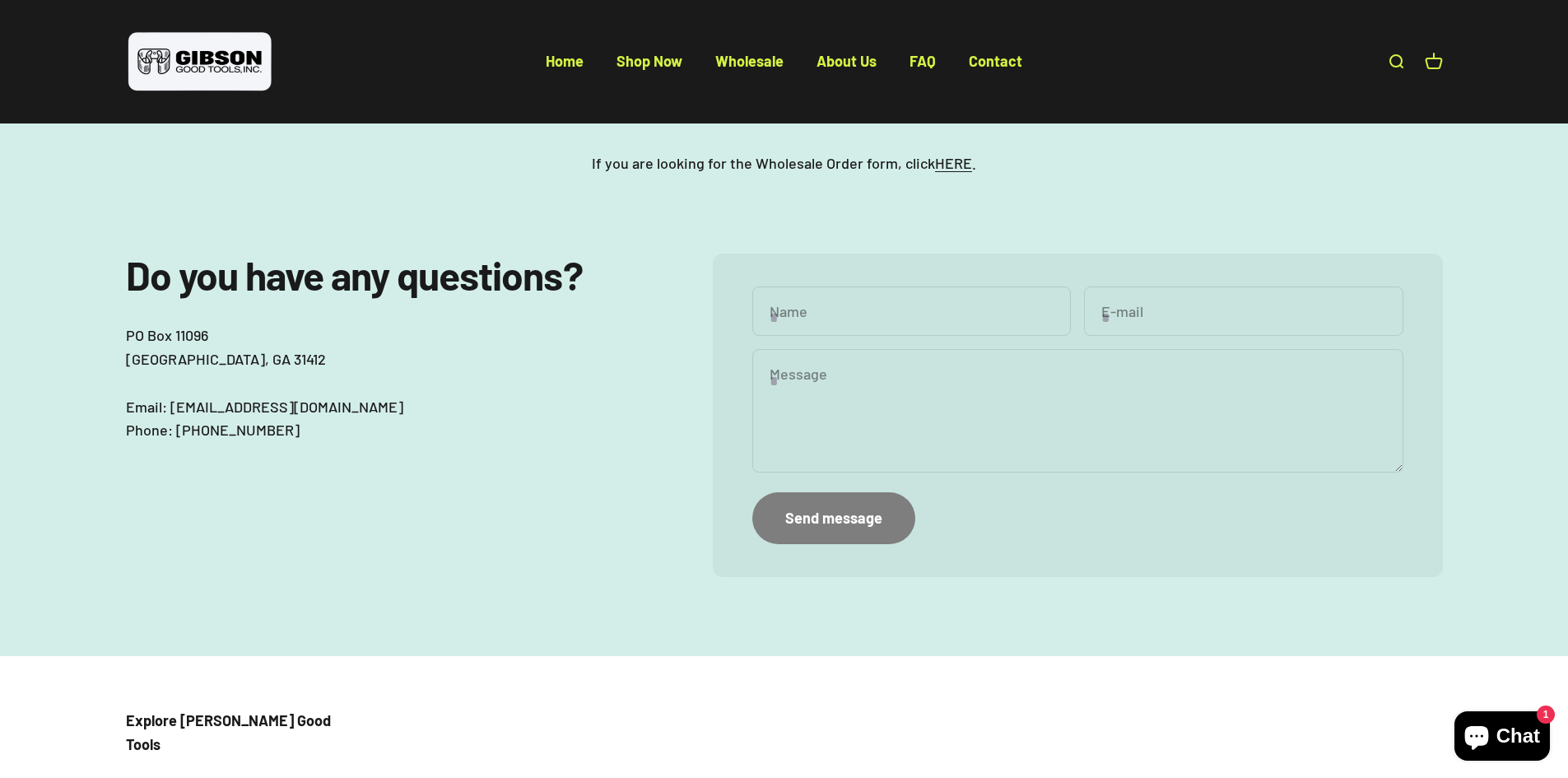
scroll to position [247, 0]
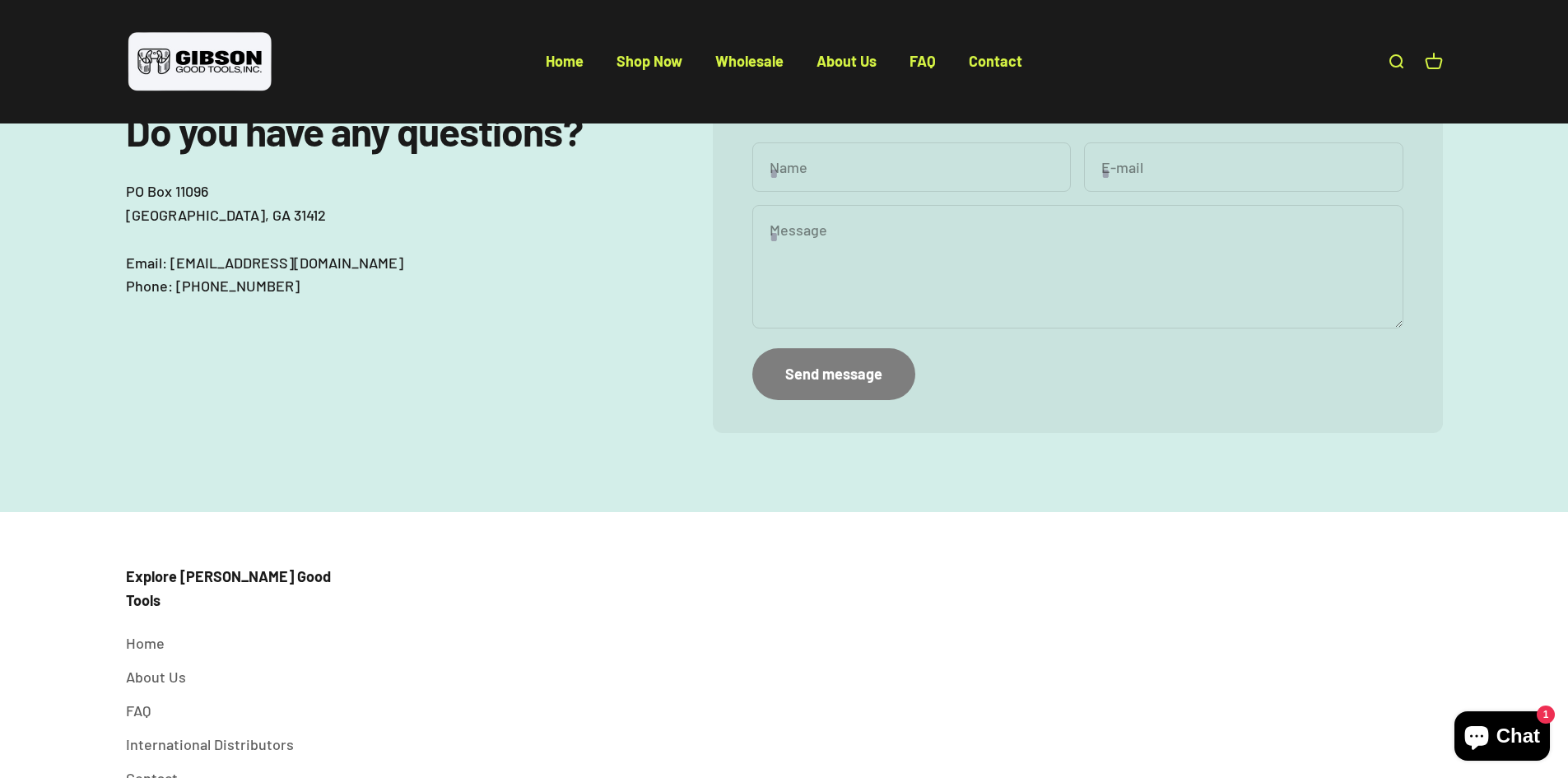
drag, startPoint x: 347, startPoint y: 256, endPoint x: 362, endPoint y: 264, distance: 17.0
click at [347, 256] on p "[GEOGRAPHIC_DATA] Email: [EMAIL_ADDRESS][DOMAIN_NAME] Phone: [PHONE_NUMBER]" at bounding box center [386, 238] width 521 height 118
drag, startPoint x: 364, startPoint y: 265, endPoint x: 172, endPoint y: 262, distance: 192.0
click at [172, 262] on p "[GEOGRAPHIC_DATA] Email: [EMAIL_ADDRESS][DOMAIN_NAME] Phone: [PHONE_NUMBER]" at bounding box center [386, 238] width 521 height 118
copy p "[EMAIL_ADDRESS][DOMAIN_NAME]"
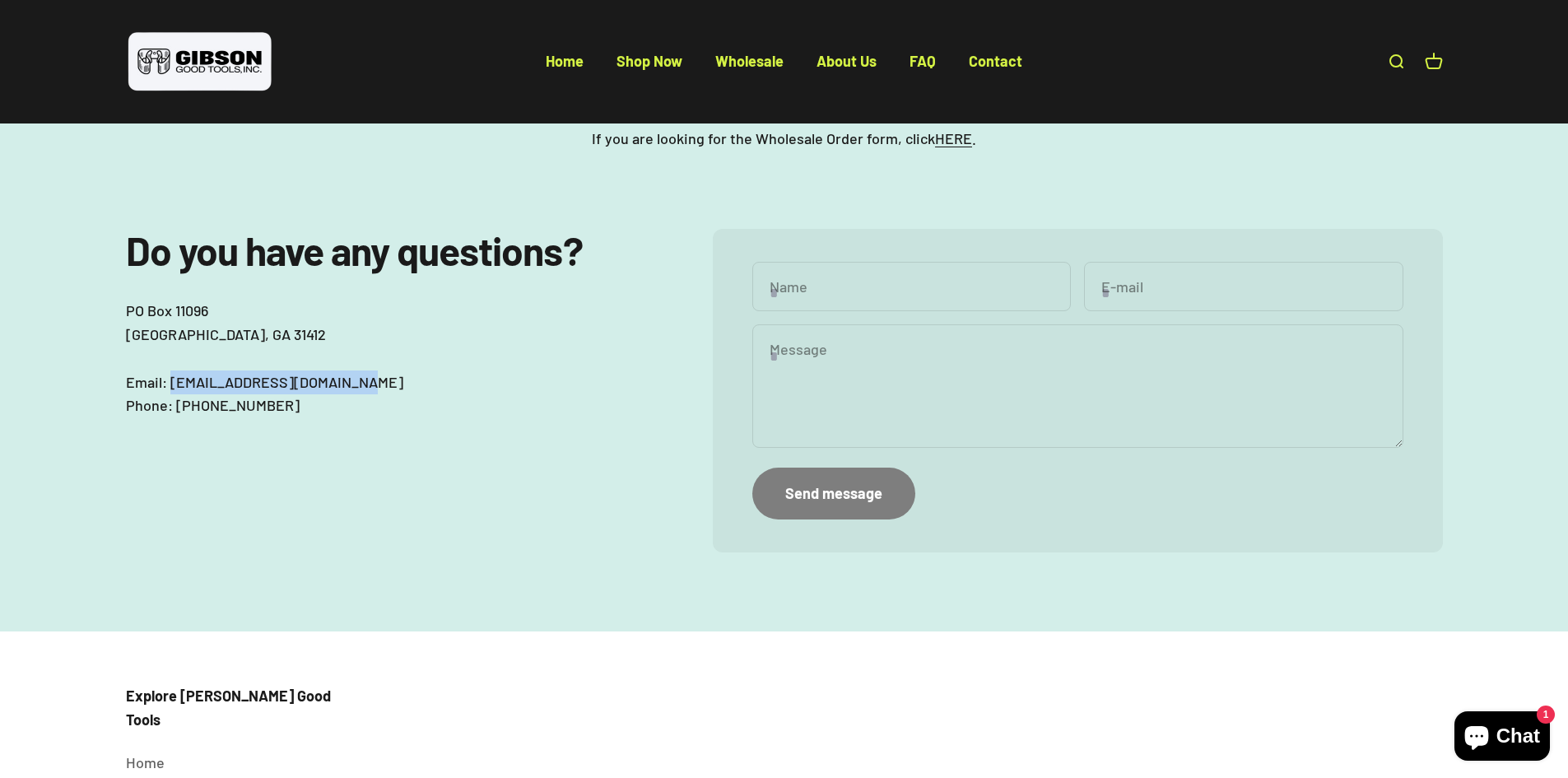
scroll to position [0, 0]
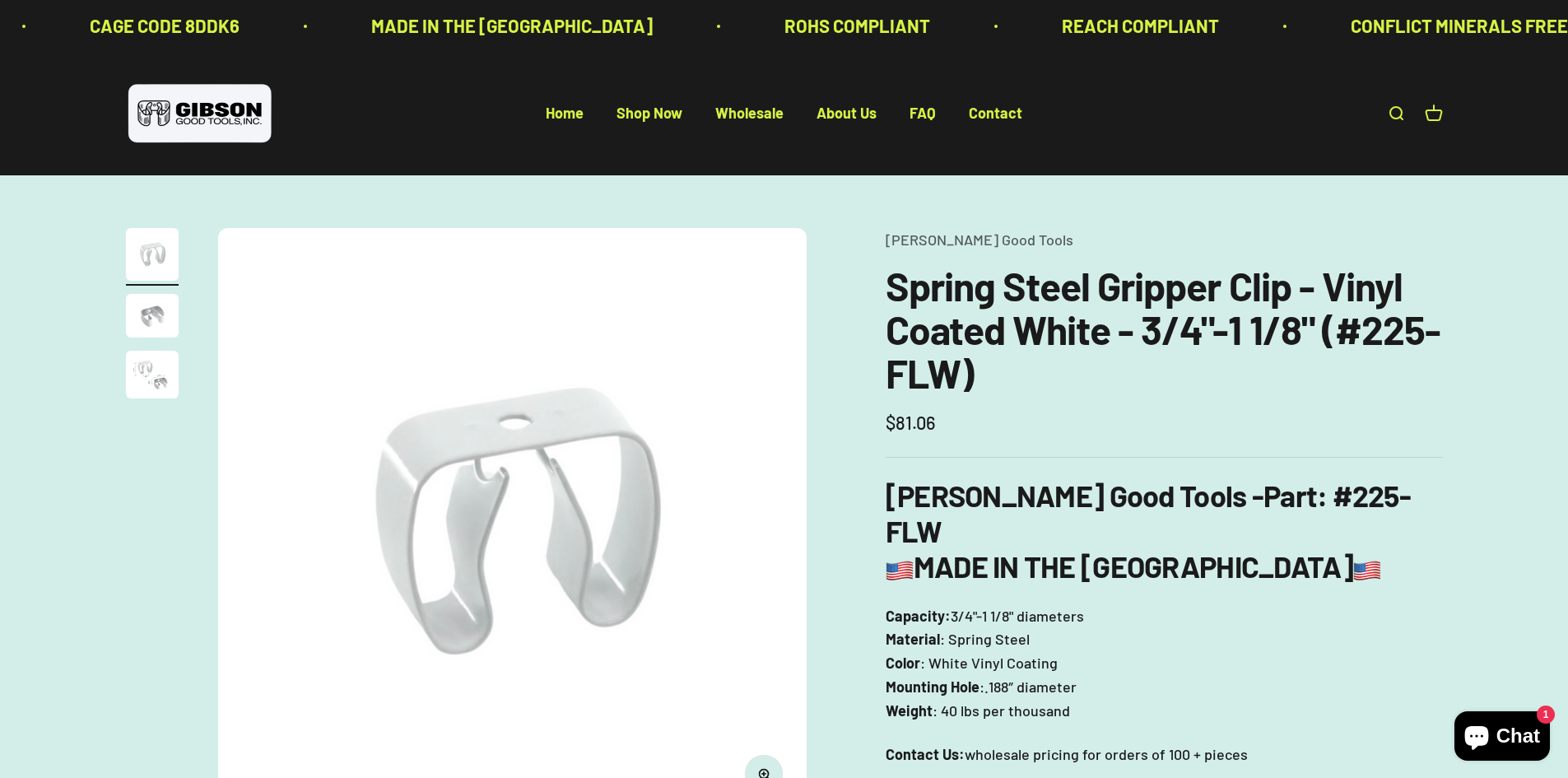
scroll to position [2277, 0]
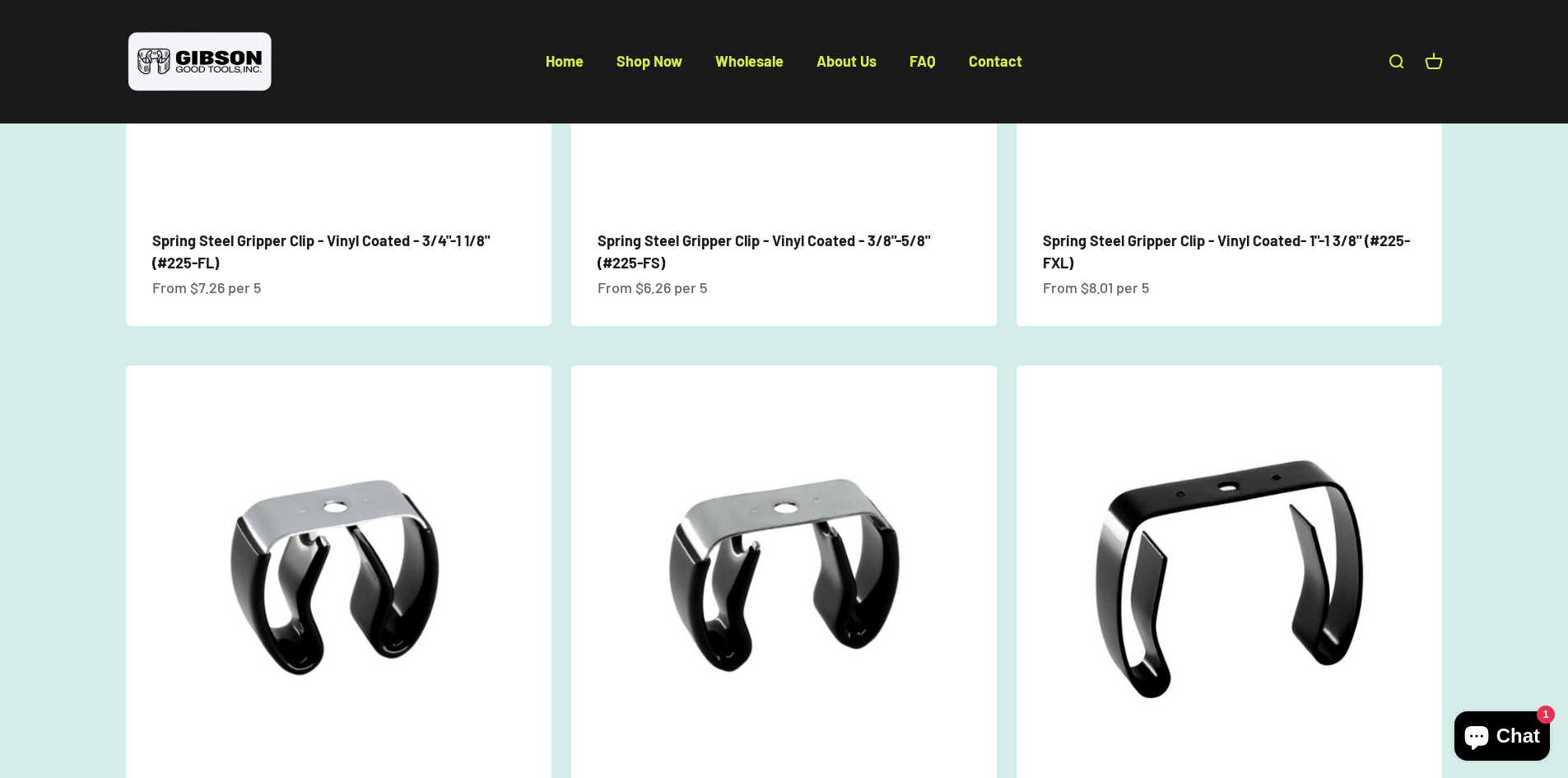
scroll to position [1290, 0]
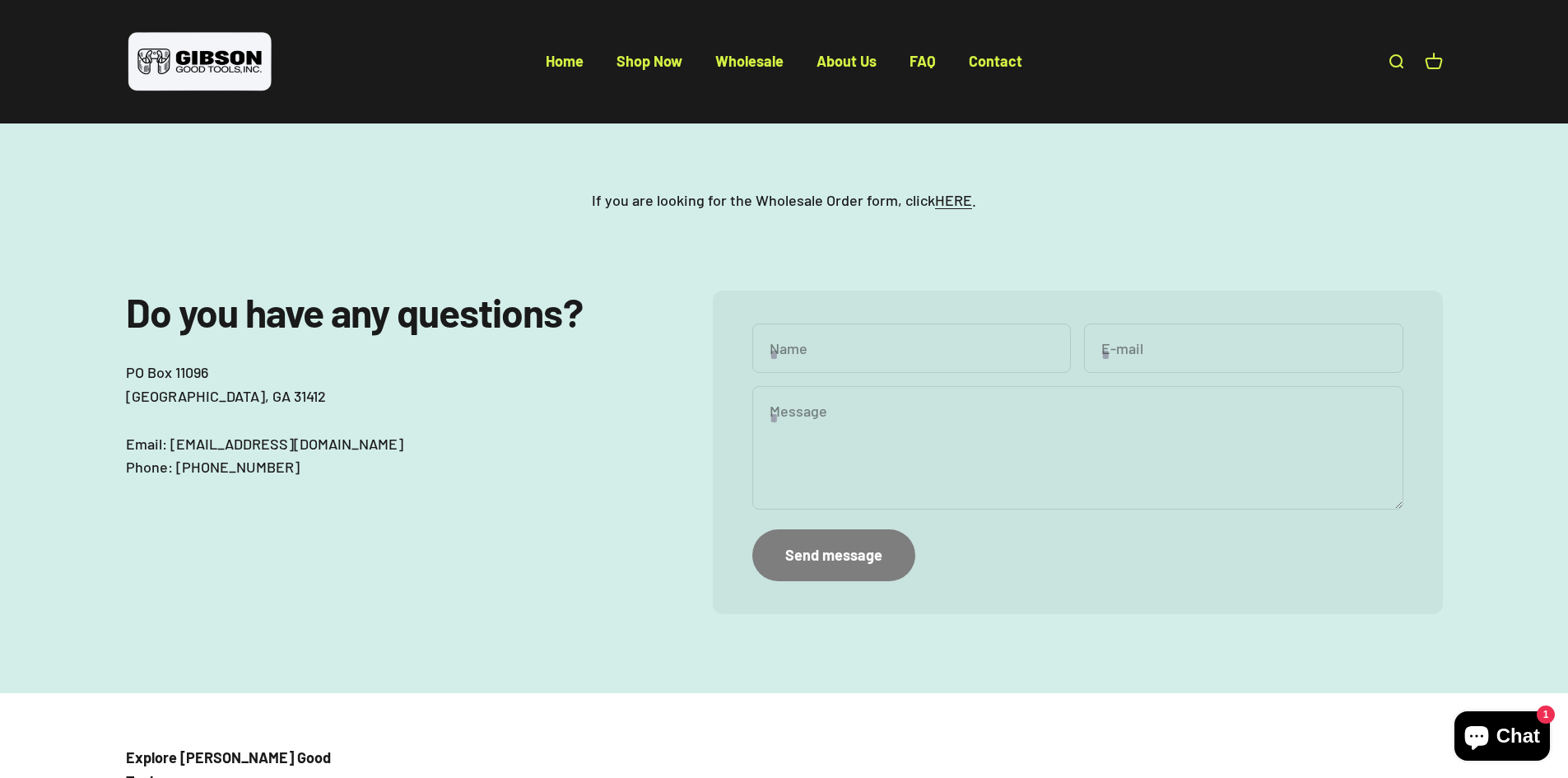
scroll to position [164, 0]
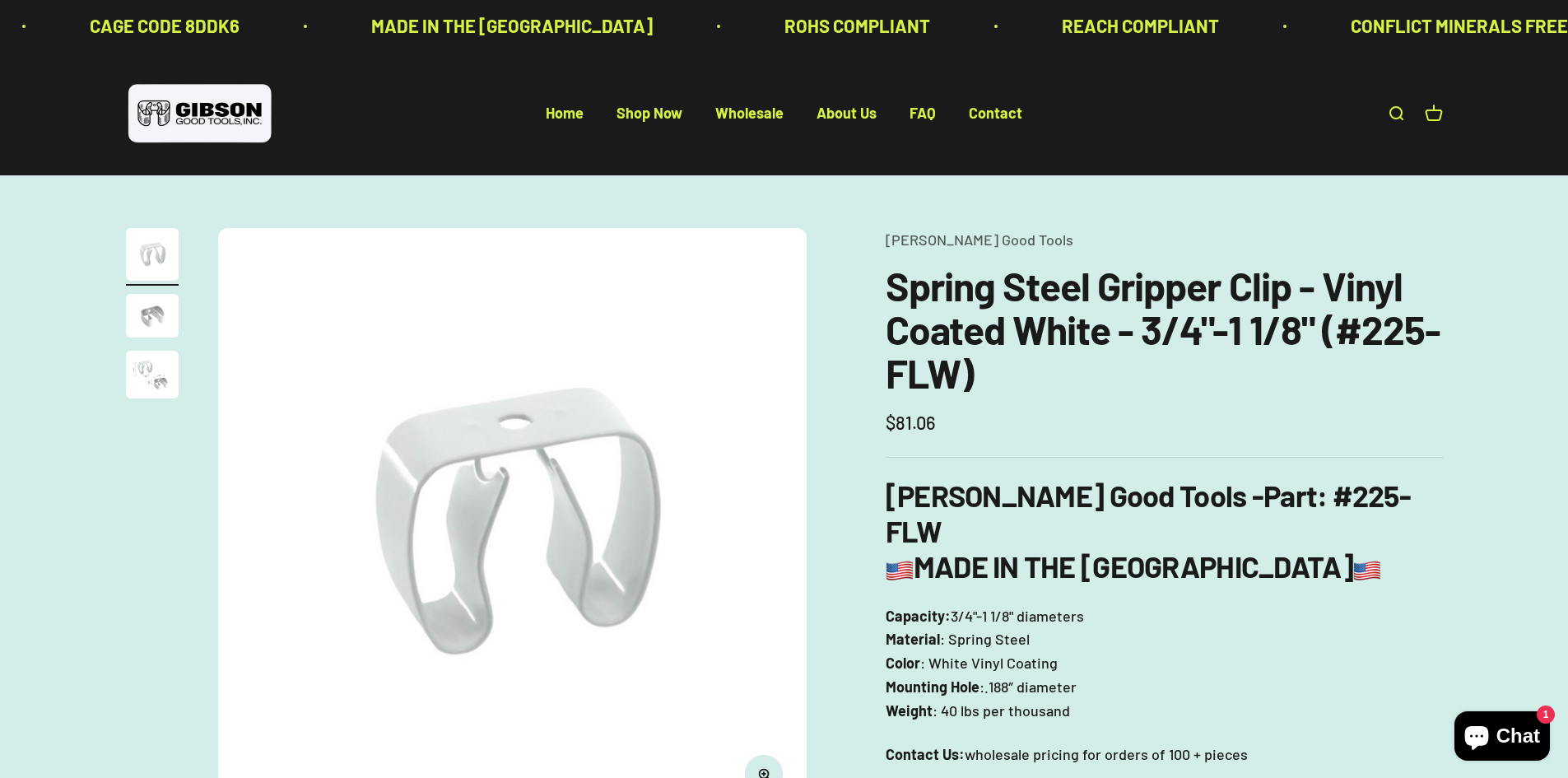
scroll to position [1269, 0]
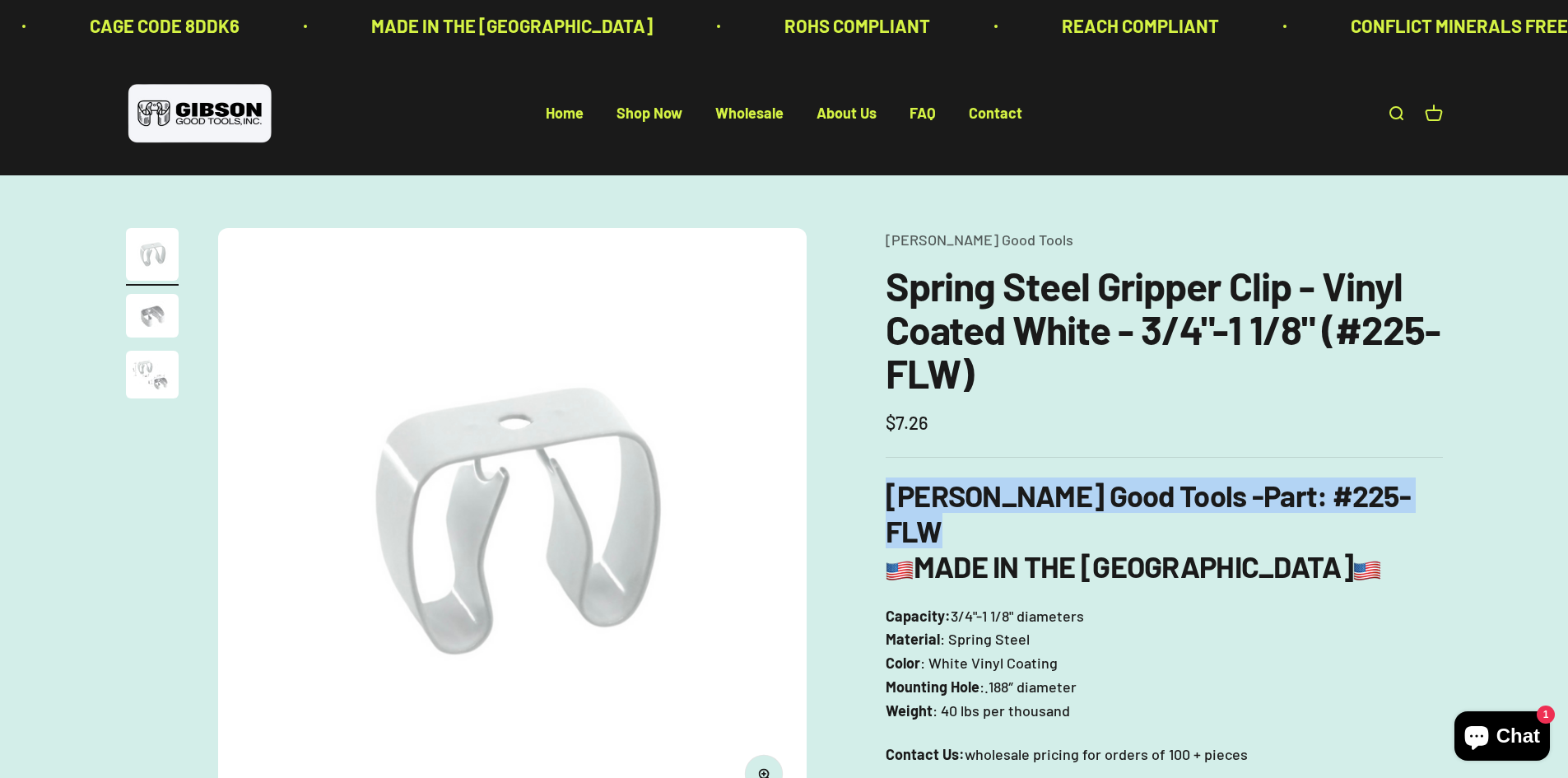
drag, startPoint x: 1279, startPoint y: 488, endPoint x: 884, endPoint y: 493, distance: 395.0
click at [884, 493] on div "Zoom Go to item 1 Go to item 2 Go to item 3 [PERSON_NAME] Good Tools Spring Ste…" at bounding box center [784, 769] width 1317 height 1083
copy h3 "[PERSON_NAME] Good Tools - Part : #225-FLW"
